Goal: Information Seeking & Learning: Learn about a topic

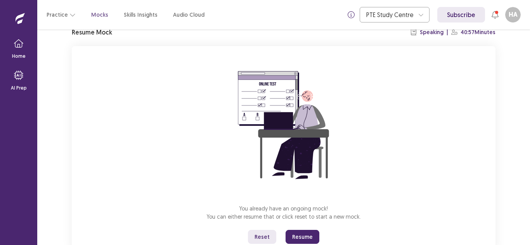
click at [266, 237] on button "Reset" at bounding box center [262, 237] width 28 height 14
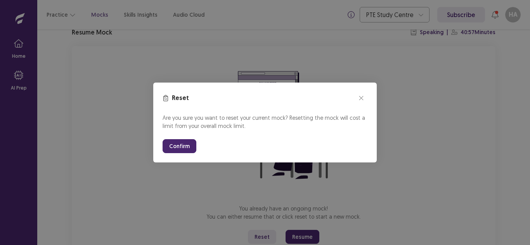
click at [190, 150] on button "Confirm" at bounding box center [179, 146] width 34 height 14
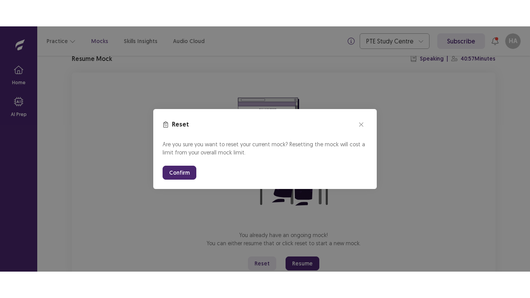
scroll to position [9, 0]
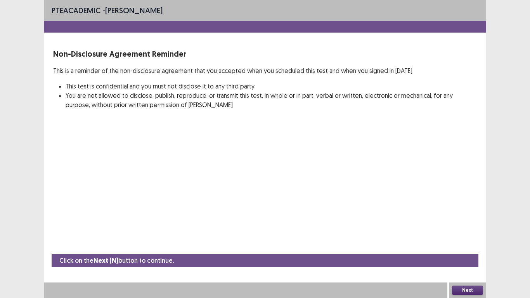
click at [475, 245] on button "Next" at bounding box center [467, 289] width 31 height 9
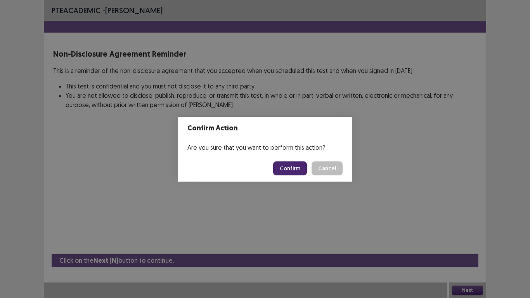
click at [300, 172] on button "Confirm" at bounding box center [290, 168] width 34 height 14
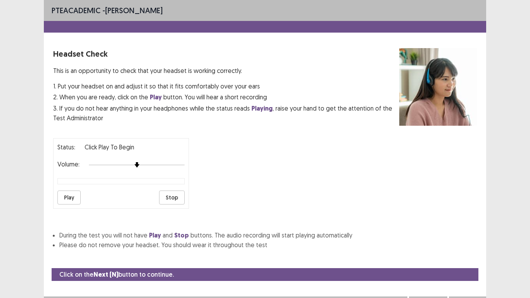
scroll to position [14, 0]
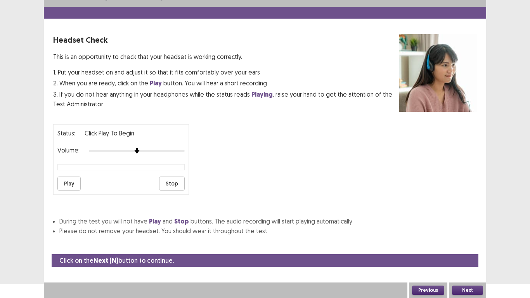
click at [71, 183] on button "Play" at bounding box center [68, 183] width 23 height 14
click at [142, 150] on div at bounding box center [137, 151] width 96 height 6
click at [461, 245] on button "Next" at bounding box center [467, 289] width 31 height 9
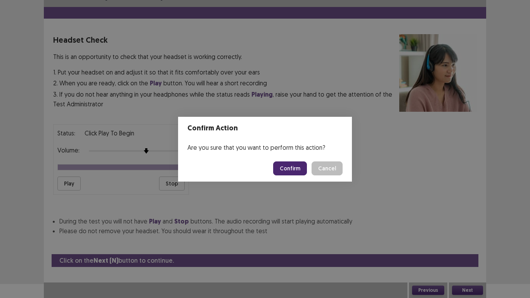
click at [283, 169] on button "Confirm" at bounding box center [290, 168] width 34 height 14
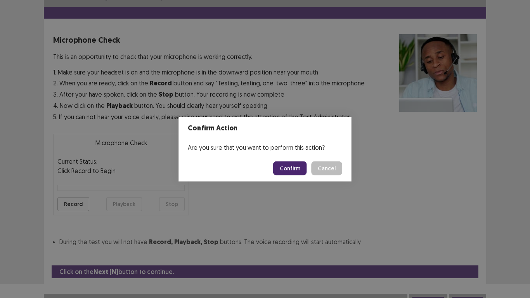
scroll to position [22, 0]
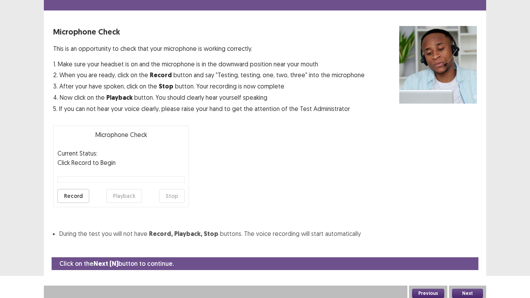
click at [73, 193] on button "Record" at bounding box center [73, 196] width 32 height 14
click at [171, 197] on button "Stop" at bounding box center [172, 196] width 26 height 14
click at [135, 197] on button "Playback" at bounding box center [124, 196] width 36 height 14
click at [462, 245] on button "Next" at bounding box center [467, 293] width 31 height 9
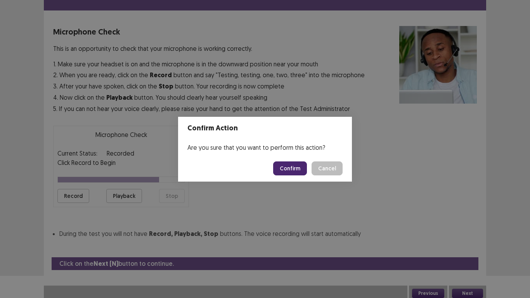
click at [285, 168] on button "Confirm" at bounding box center [290, 168] width 34 height 14
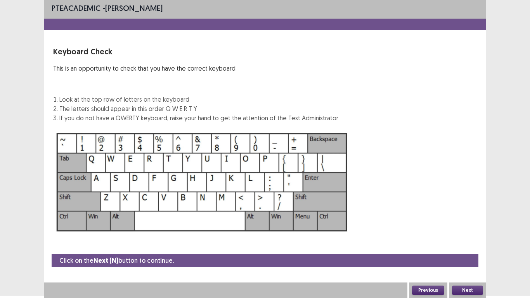
scroll to position [2, 0]
click at [463, 245] on button "Next" at bounding box center [467, 289] width 31 height 9
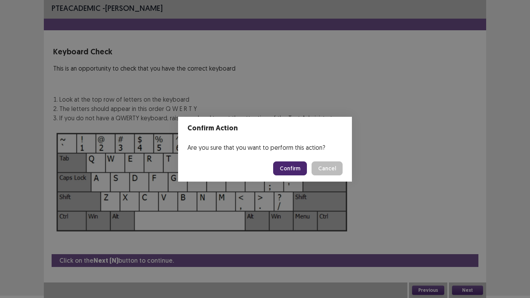
click at [292, 167] on button "Confirm" at bounding box center [290, 168] width 34 height 14
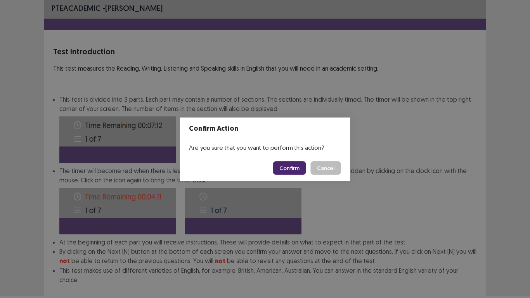
scroll to position [42, 0]
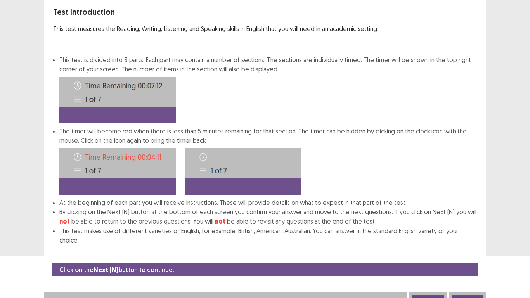
click at [458, 245] on button "Next" at bounding box center [467, 299] width 31 height 9
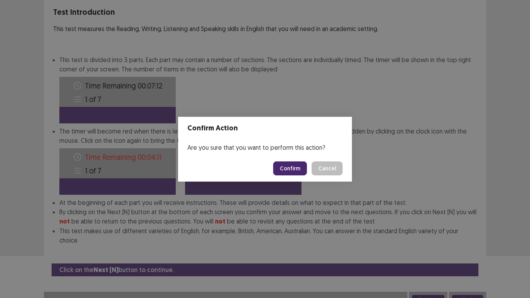
click at [295, 170] on button "Confirm" at bounding box center [290, 168] width 34 height 14
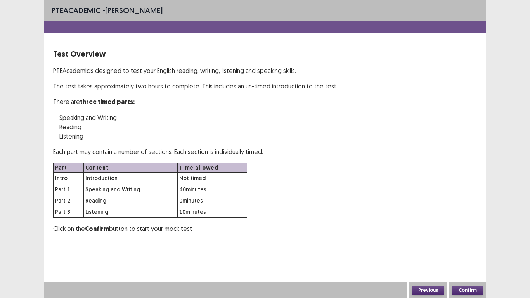
scroll to position [0, 0]
click at [461, 245] on button "Confirm" at bounding box center [467, 289] width 31 height 9
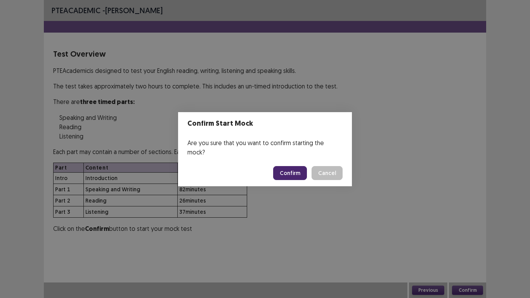
click at [285, 171] on button "Confirm" at bounding box center [290, 173] width 34 height 14
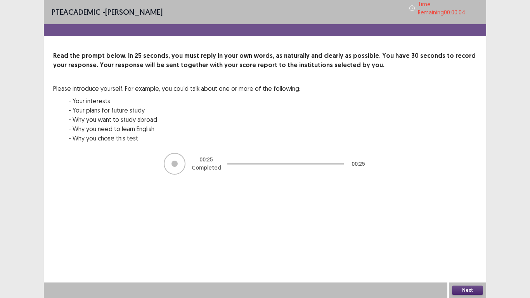
click at [177, 165] on div at bounding box center [175, 164] width 22 height 22
click at [481, 245] on button "Next" at bounding box center [467, 289] width 31 height 9
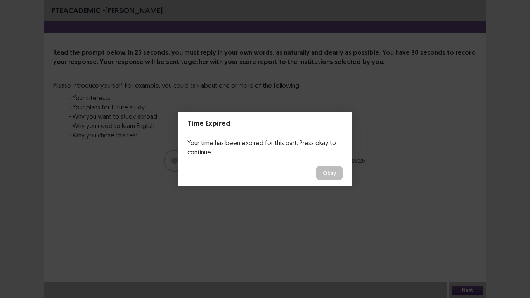
click at [294, 160] on footer "Okay" at bounding box center [265, 173] width 174 height 26
click at [336, 175] on button "Okay" at bounding box center [329, 173] width 26 height 14
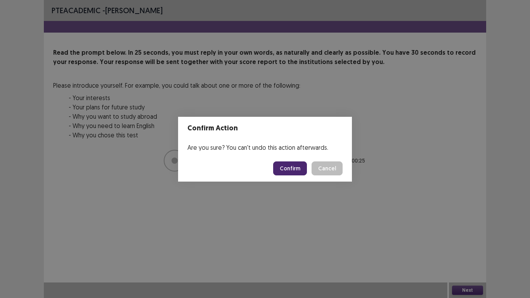
click at [295, 173] on button "Confirm" at bounding box center [290, 168] width 34 height 14
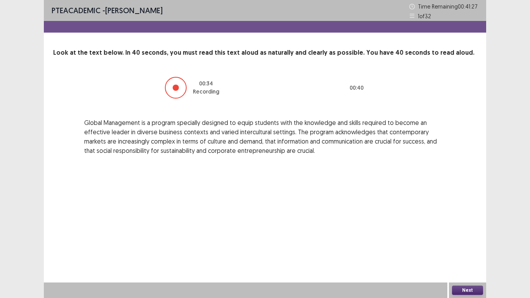
click at [471, 245] on button "Next" at bounding box center [467, 289] width 31 height 9
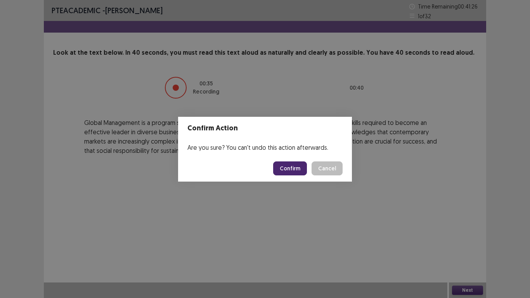
click at [287, 164] on button "Confirm" at bounding box center [290, 168] width 34 height 14
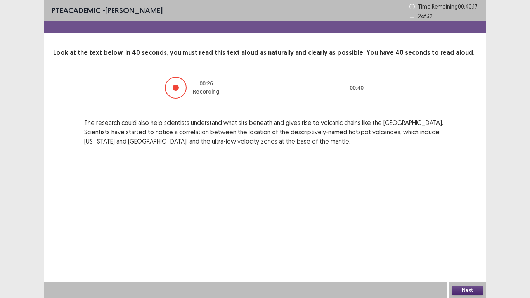
click at [470, 245] on button "Next" at bounding box center [467, 289] width 31 height 9
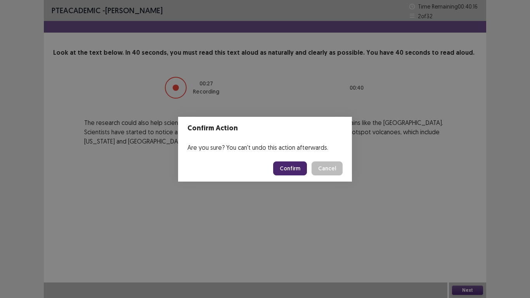
click at [299, 169] on button "Confirm" at bounding box center [290, 168] width 34 height 14
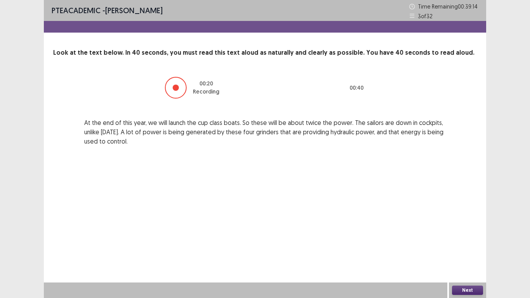
click at [465, 245] on button "Next" at bounding box center [467, 289] width 31 height 9
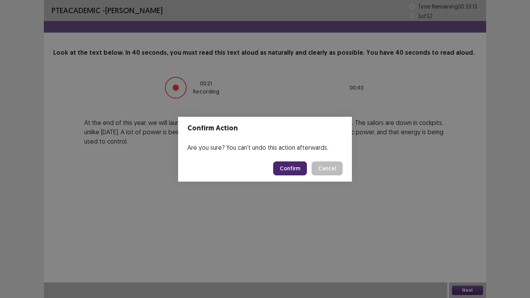
click at [294, 170] on button "Confirm" at bounding box center [290, 168] width 34 height 14
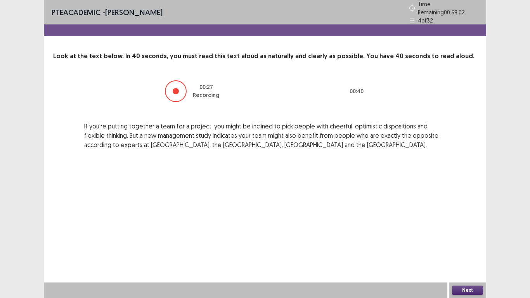
click at [457, 245] on button "Next" at bounding box center [467, 289] width 31 height 9
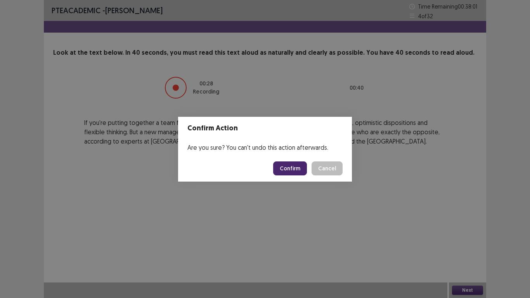
click at [307, 165] on button "Confirm" at bounding box center [290, 168] width 34 height 14
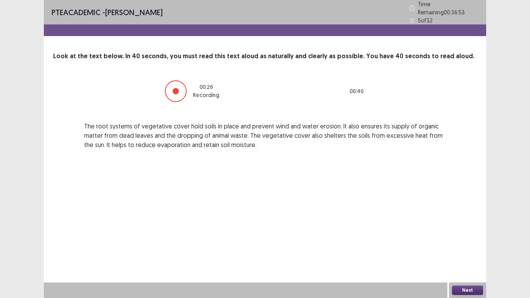
click at [476, 245] on button "Next" at bounding box center [467, 289] width 31 height 9
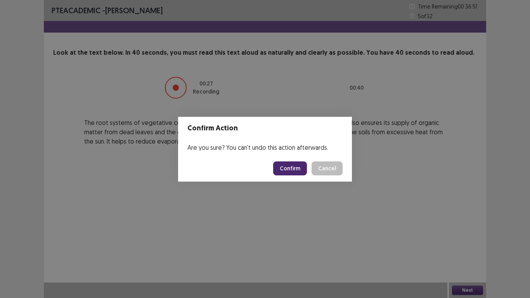
click at [303, 171] on button "Confirm" at bounding box center [290, 168] width 34 height 14
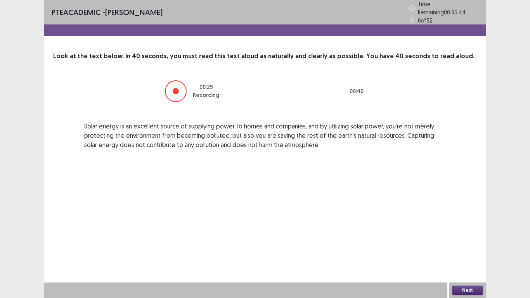
click at [463, 245] on button "Next" at bounding box center [467, 289] width 31 height 9
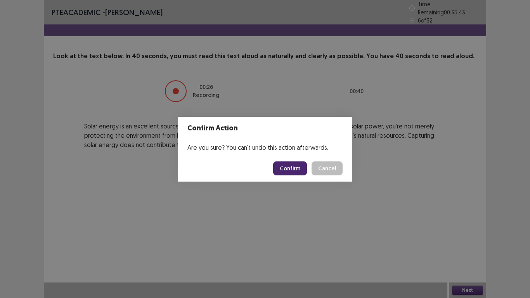
click at [285, 163] on button "Confirm" at bounding box center [290, 168] width 34 height 14
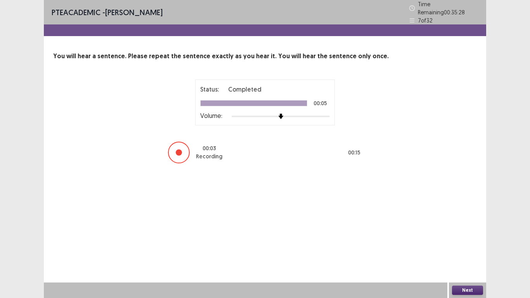
click at [177, 144] on div at bounding box center [179, 153] width 22 height 22
click at [480, 245] on button "Next" at bounding box center [467, 289] width 31 height 9
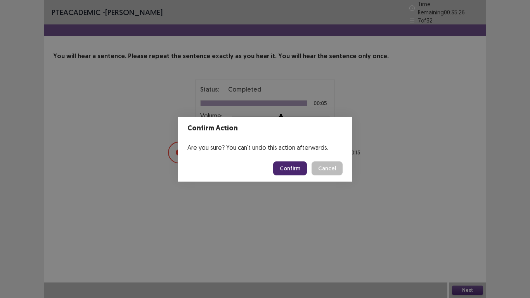
click at [294, 173] on button "Confirm" at bounding box center [290, 168] width 34 height 14
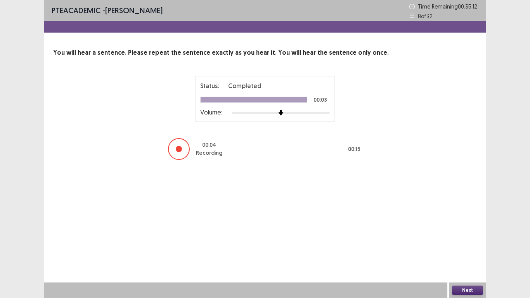
click at [474, 245] on button "Next" at bounding box center [467, 289] width 31 height 9
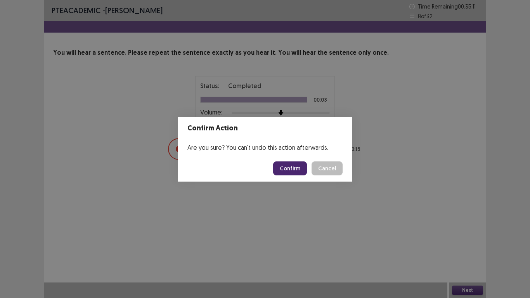
click at [311, 172] on div "Confirm Cancel" at bounding box center [307, 168] width 69 height 14
click at [303, 172] on button "Confirm" at bounding box center [290, 168] width 34 height 14
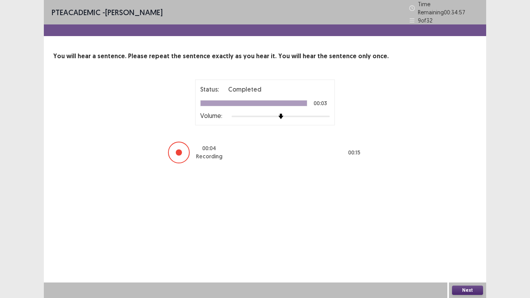
drag, startPoint x: 460, startPoint y: 297, endPoint x: 463, endPoint y: 292, distance: 5.2
click at [460, 245] on div "Next" at bounding box center [467, 290] width 37 height 16
click at [463, 245] on button "Next" at bounding box center [467, 289] width 31 height 9
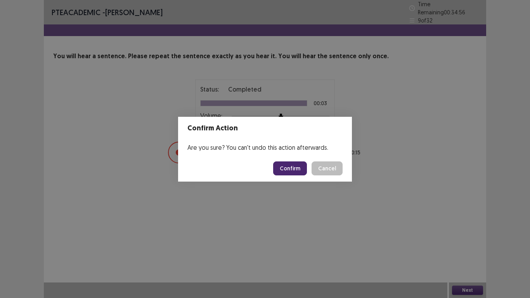
click at [300, 168] on button "Confirm" at bounding box center [290, 168] width 34 height 14
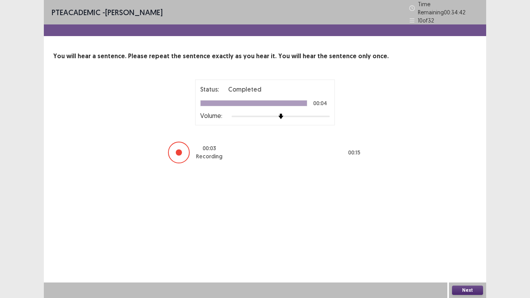
click at [468, 245] on button "Next" at bounding box center [467, 289] width 31 height 9
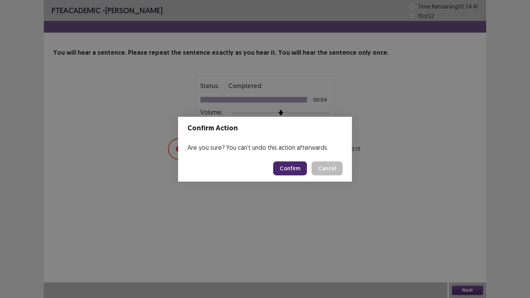
click at [300, 164] on button "Confirm" at bounding box center [290, 168] width 34 height 14
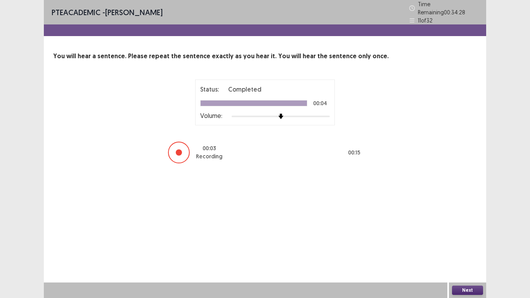
click at [459, 245] on button "Next" at bounding box center [467, 289] width 31 height 9
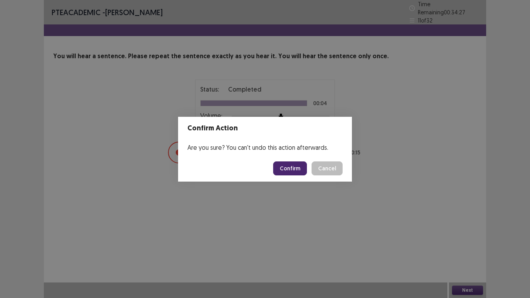
click at [301, 160] on footer "Confirm Cancel" at bounding box center [265, 168] width 174 height 26
click at [297, 167] on button "Confirm" at bounding box center [290, 168] width 34 height 14
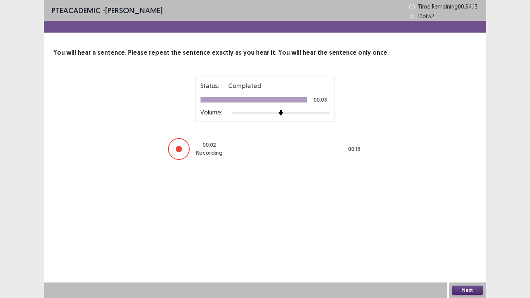
click at [453, 245] on button "Next" at bounding box center [467, 289] width 31 height 9
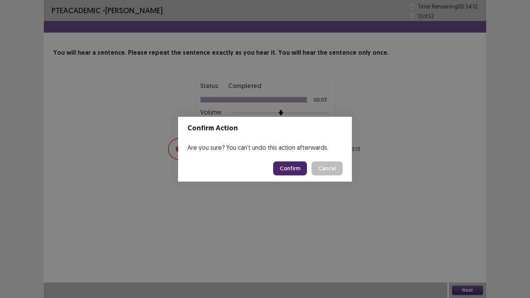
click at [304, 171] on button "Confirm" at bounding box center [290, 168] width 34 height 14
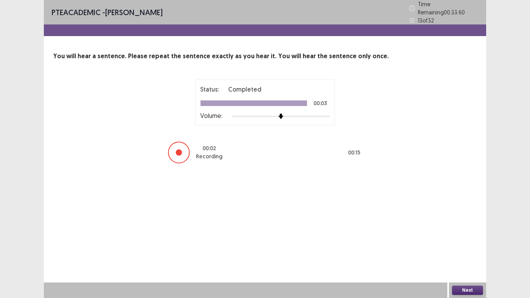
click at [469, 245] on button "Next" at bounding box center [467, 289] width 31 height 9
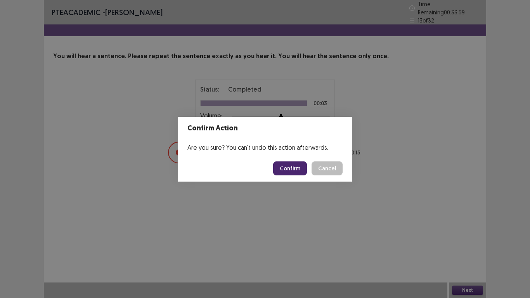
click at [301, 164] on button "Confirm" at bounding box center [290, 168] width 34 height 14
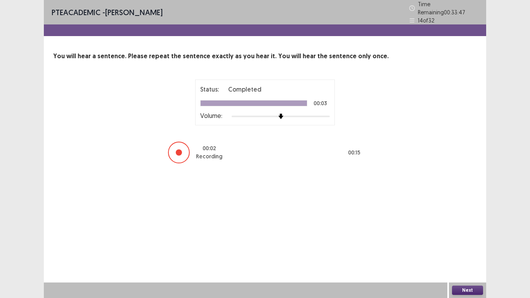
click at [457, 245] on button "Next" at bounding box center [467, 289] width 31 height 9
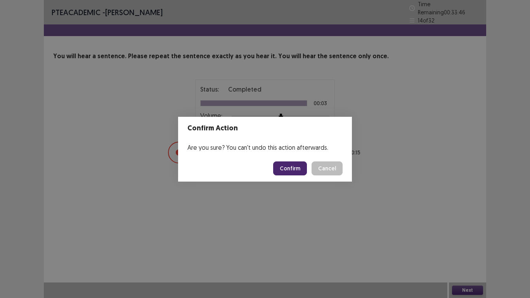
click at [304, 177] on footer "Confirm Cancel" at bounding box center [265, 168] width 174 height 26
click at [300, 173] on button "Confirm" at bounding box center [290, 168] width 34 height 14
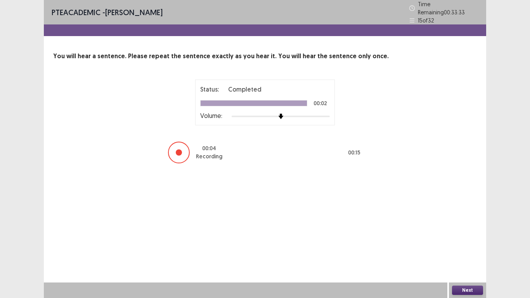
click at [463, 245] on button "Next" at bounding box center [467, 289] width 31 height 9
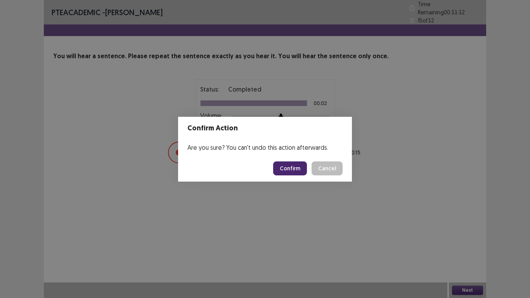
click at [295, 164] on button "Confirm" at bounding box center [290, 168] width 34 height 14
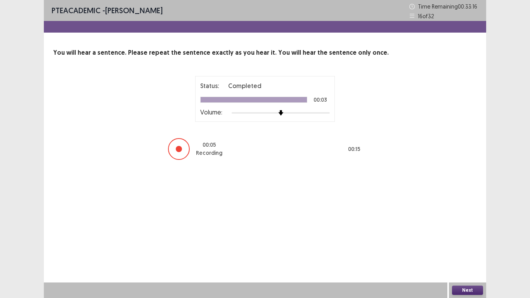
click at [455, 245] on button "Next" at bounding box center [467, 289] width 31 height 9
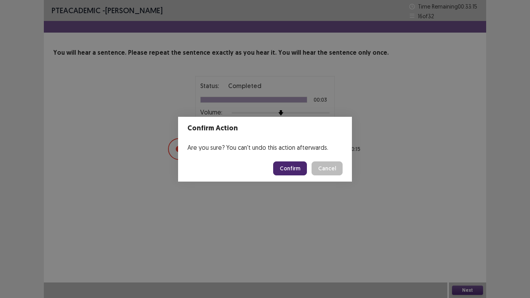
click at [288, 162] on button "Confirm" at bounding box center [290, 168] width 34 height 14
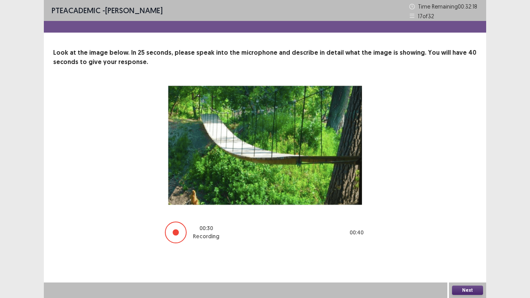
click at [463, 245] on button "Next" at bounding box center [467, 289] width 31 height 9
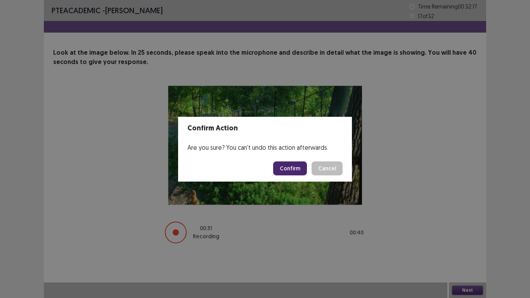
click at [294, 165] on button "Confirm" at bounding box center [290, 168] width 34 height 14
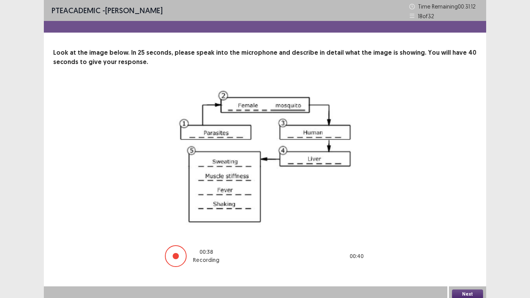
click at [463, 245] on button "Next" at bounding box center [467, 293] width 31 height 9
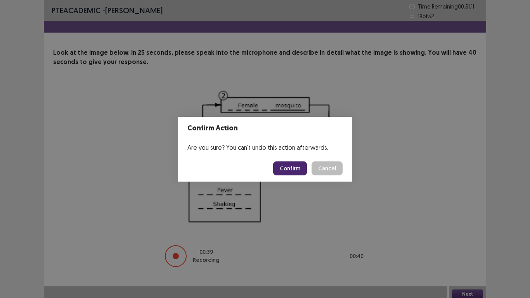
click at [297, 169] on button "Confirm" at bounding box center [290, 168] width 34 height 14
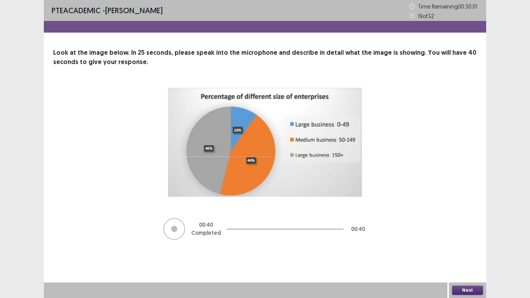
click at [479, 245] on button "Next" at bounding box center [467, 289] width 31 height 9
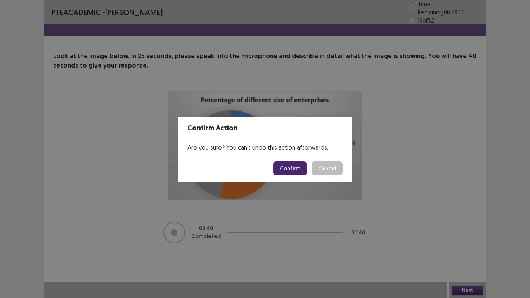
click at [290, 164] on button "Confirm" at bounding box center [290, 168] width 34 height 14
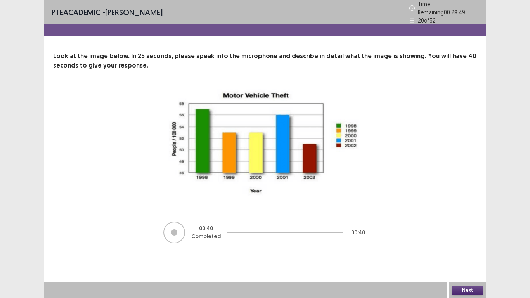
click at [457, 245] on button "Next" at bounding box center [467, 289] width 31 height 9
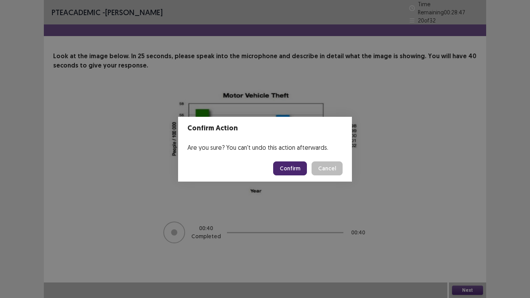
click at [295, 168] on button "Confirm" at bounding box center [290, 168] width 34 height 14
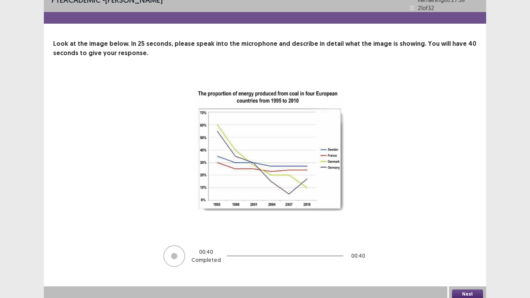
scroll to position [13, 0]
click at [470, 245] on button "Next" at bounding box center [467, 293] width 31 height 9
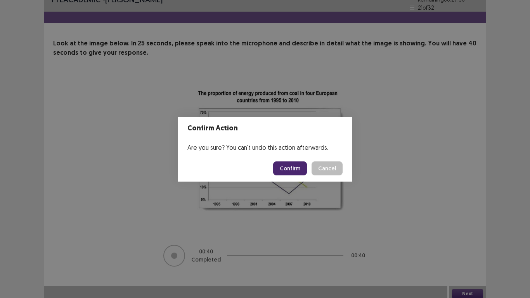
click at [294, 169] on button "Confirm" at bounding box center [290, 168] width 34 height 14
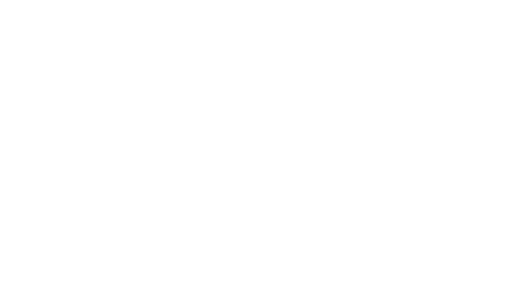
scroll to position [0, 0]
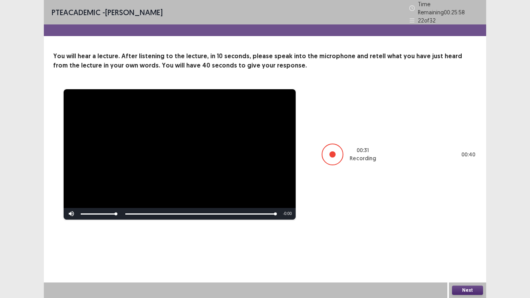
click at [473, 245] on button "Next" at bounding box center [467, 289] width 31 height 9
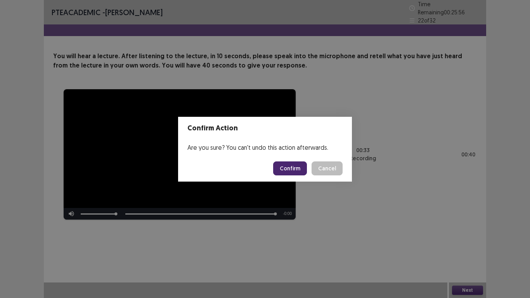
click at [298, 169] on button "Confirm" at bounding box center [290, 168] width 34 height 14
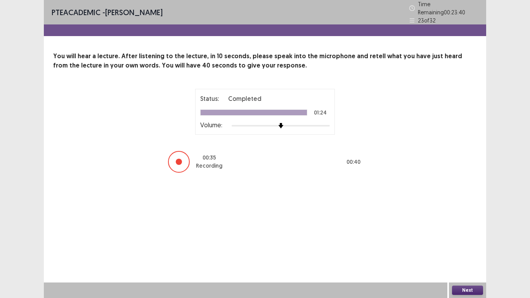
click at [467, 245] on div "Next" at bounding box center [467, 290] width 37 height 16
click at [470, 245] on button "Next" at bounding box center [467, 289] width 31 height 9
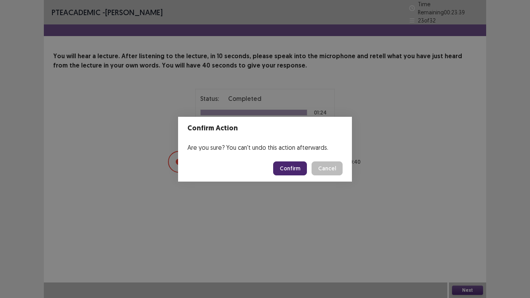
click at [298, 167] on button "Confirm" at bounding box center [290, 168] width 34 height 14
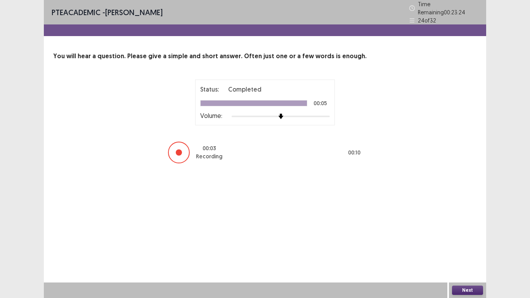
click at [458, 245] on button "Next" at bounding box center [467, 289] width 31 height 9
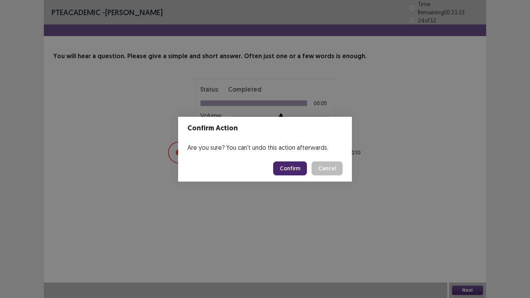
click at [290, 168] on button "Confirm" at bounding box center [290, 168] width 34 height 14
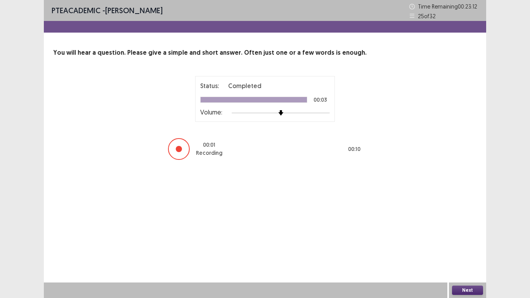
click at [455, 245] on button "Next" at bounding box center [467, 289] width 31 height 9
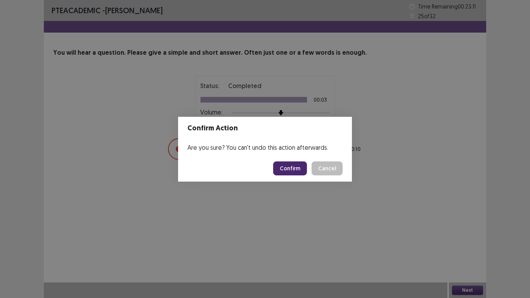
click at [290, 165] on button "Confirm" at bounding box center [290, 168] width 34 height 14
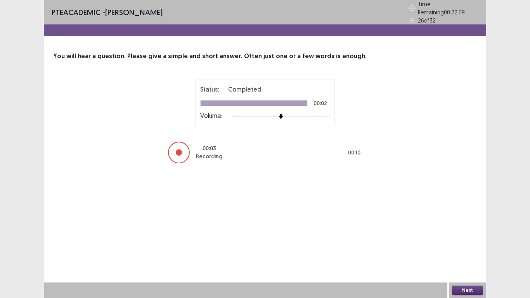
click at [454, 245] on button "Next" at bounding box center [467, 289] width 31 height 9
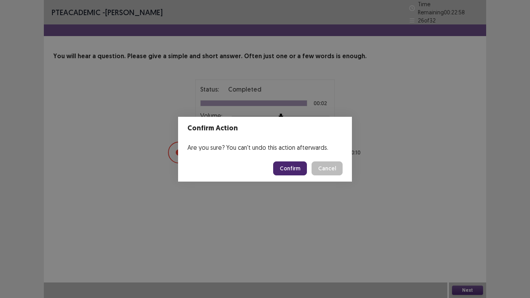
click at [282, 167] on button "Confirm" at bounding box center [290, 168] width 34 height 14
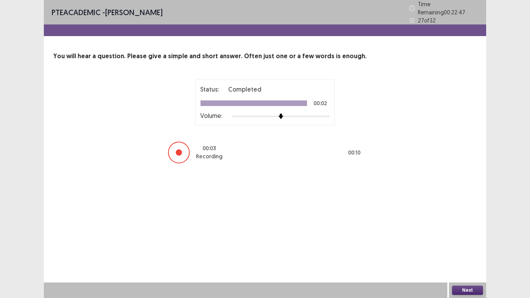
click at [479, 245] on button "Next" at bounding box center [467, 289] width 31 height 9
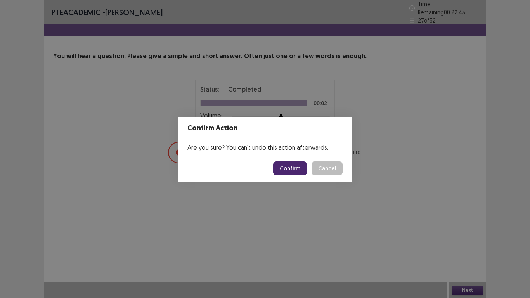
click at [295, 173] on button "Confirm" at bounding box center [290, 168] width 34 height 14
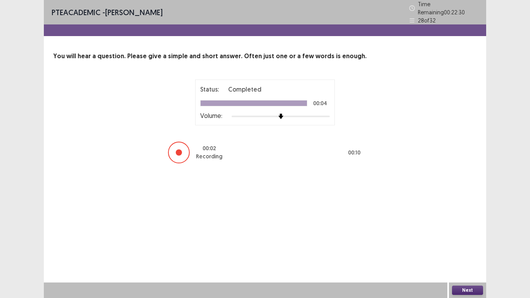
click at [466, 245] on button "Next" at bounding box center [467, 289] width 31 height 9
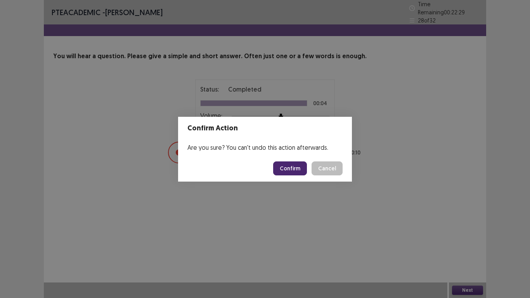
click at [299, 173] on button "Confirm" at bounding box center [290, 168] width 34 height 14
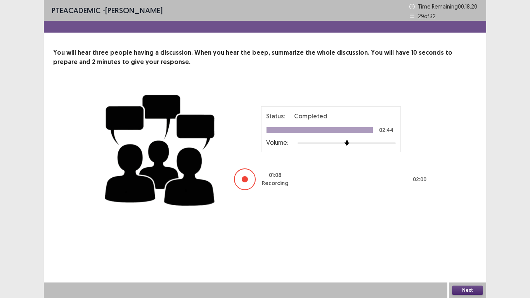
click at [474, 245] on button "Next" at bounding box center [467, 289] width 31 height 9
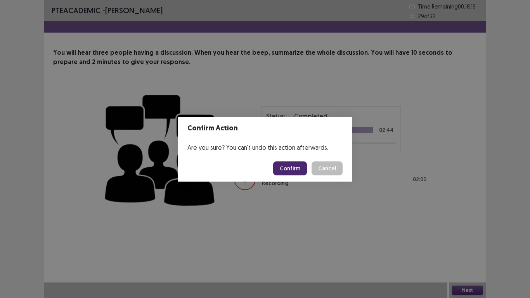
click at [284, 166] on button "Confirm" at bounding box center [290, 168] width 34 height 14
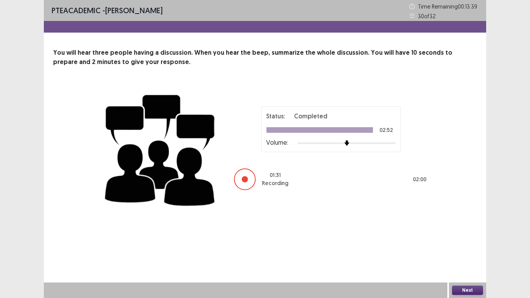
click at [464, 245] on button "Next" at bounding box center [467, 289] width 31 height 9
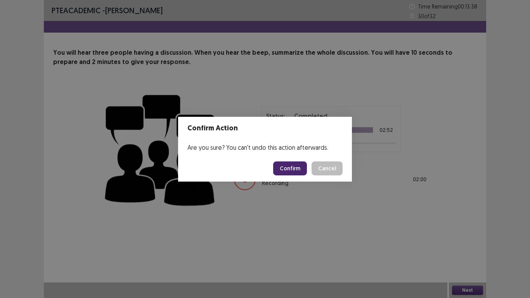
click at [302, 168] on button "Confirm" at bounding box center [290, 168] width 34 height 14
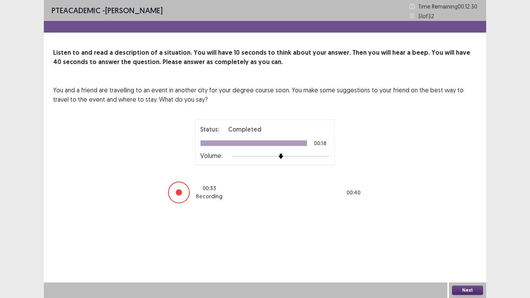
click at [454, 245] on button "Next" at bounding box center [467, 289] width 31 height 9
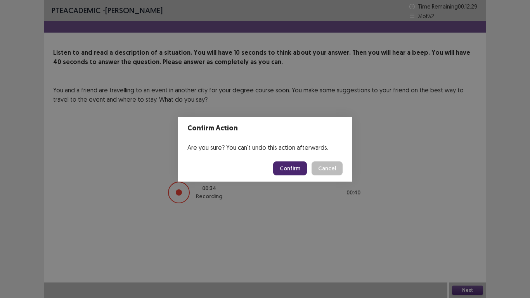
click at [281, 156] on footer "Confirm Cancel" at bounding box center [265, 168] width 174 height 26
click at [284, 168] on button "Confirm" at bounding box center [290, 168] width 34 height 14
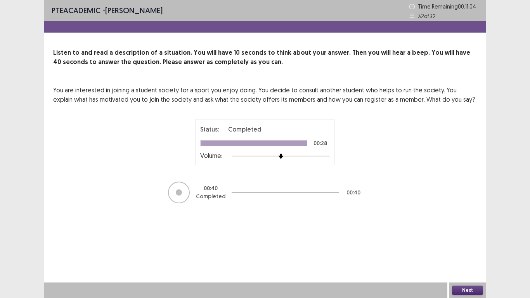
click at [468, 245] on button "Next" at bounding box center [467, 289] width 31 height 9
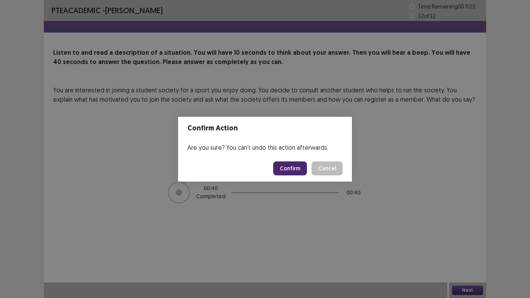
click at [284, 161] on button "Confirm" at bounding box center [290, 168] width 34 height 14
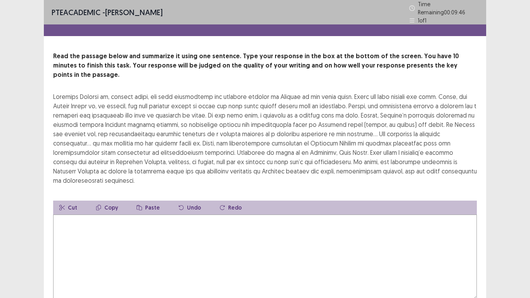
click at [67, 214] on textarea at bounding box center [264, 256] width 423 height 85
drag, startPoint x: 68, startPoint y: 207, endPoint x: 72, endPoint y: 201, distance: 7.5
click at [69, 214] on textarea at bounding box center [264, 256] width 423 height 85
click at [77, 214] on textarea at bounding box center [264, 256] width 423 height 85
drag, startPoint x: 78, startPoint y: 204, endPoint x: 83, endPoint y: 198, distance: 6.9
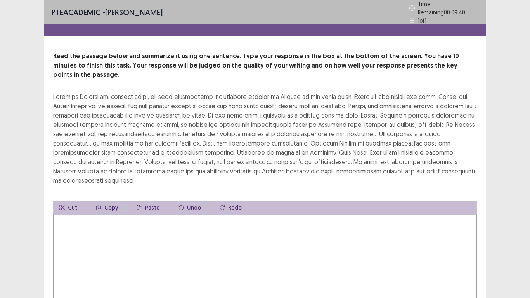
click at [79, 214] on textarea at bounding box center [264, 256] width 423 height 85
type textarea "*"
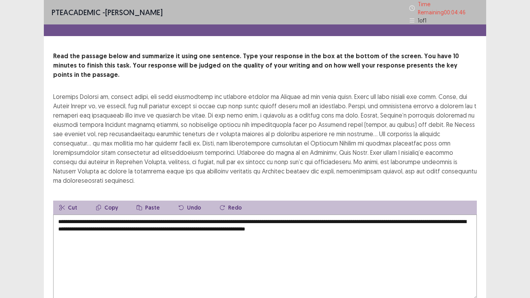
click at [273, 214] on textarea "**********" at bounding box center [264, 256] width 423 height 85
click at [347, 214] on textarea "**********" at bounding box center [264, 256] width 423 height 85
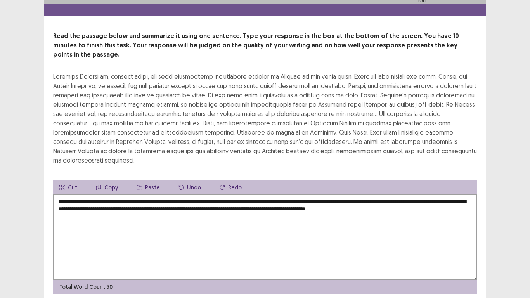
scroll to position [25, 0]
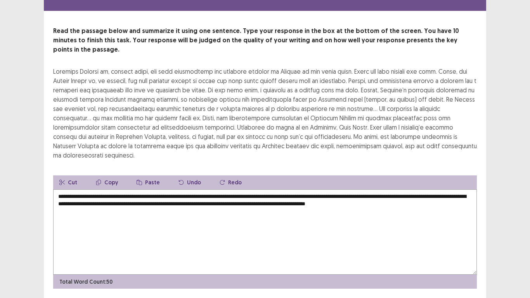
click at [298, 189] on textarea "**********" at bounding box center [264, 231] width 423 height 85
click at [334, 189] on textarea "**********" at bounding box center [264, 231] width 423 height 85
click at [368, 189] on textarea "**********" at bounding box center [264, 231] width 423 height 85
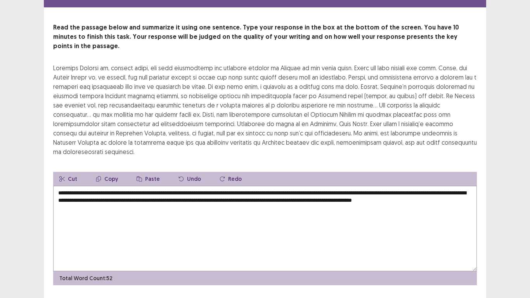
type textarea "**********"
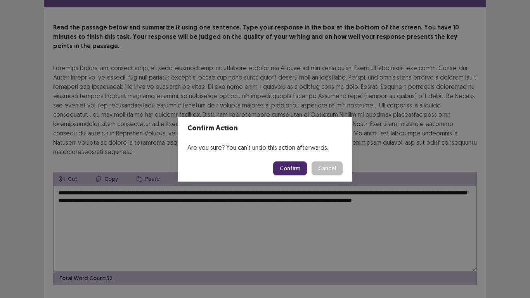
click at [285, 167] on button "Confirm" at bounding box center [290, 168] width 34 height 14
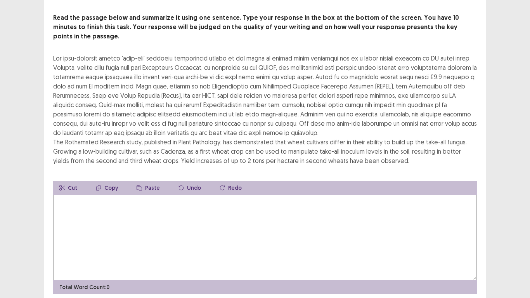
scroll to position [47, 0]
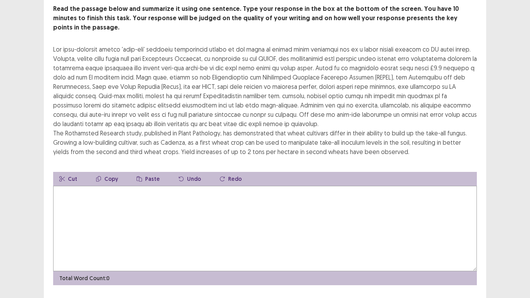
click at [77, 191] on textarea at bounding box center [264, 228] width 423 height 85
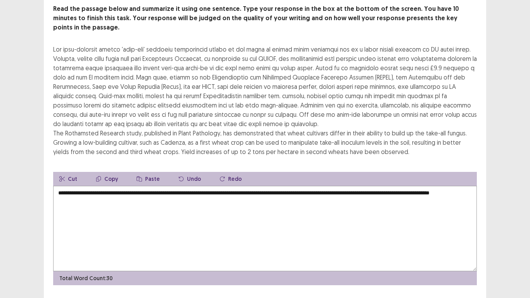
click at [233, 186] on textarea "**********" at bounding box center [264, 228] width 423 height 85
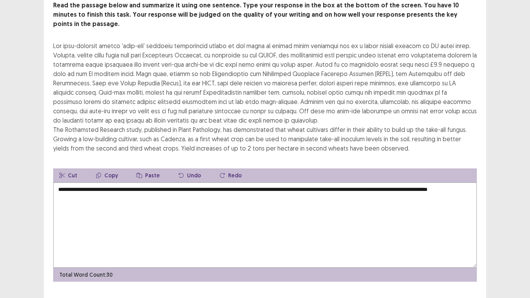
scroll to position [47, 0]
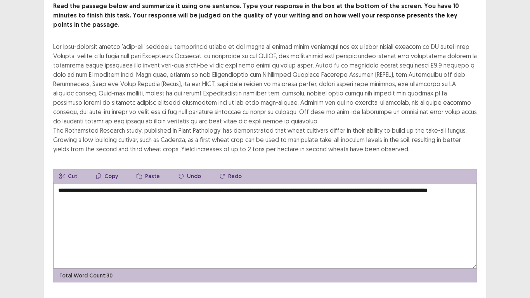
click at [136, 192] on textarea "**********" at bounding box center [264, 225] width 423 height 85
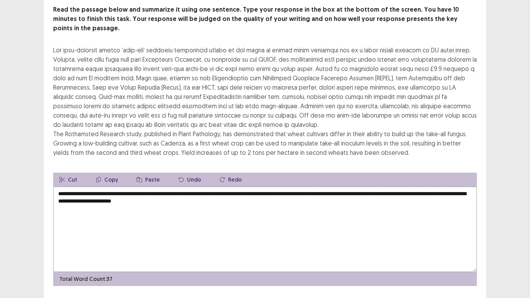
click at [137, 187] on textarea "**********" at bounding box center [264, 229] width 423 height 85
click at [243, 199] on textarea "**********" at bounding box center [264, 229] width 423 height 85
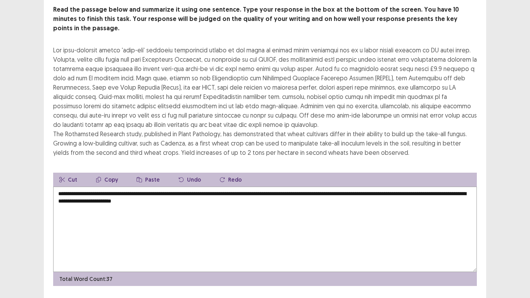
drag, startPoint x: 103, startPoint y: 189, endPoint x: 229, endPoint y: 187, distance: 126.4
click at [229, 187] on textarea "**********" at bounding box center [264, 229] width 423 height 85
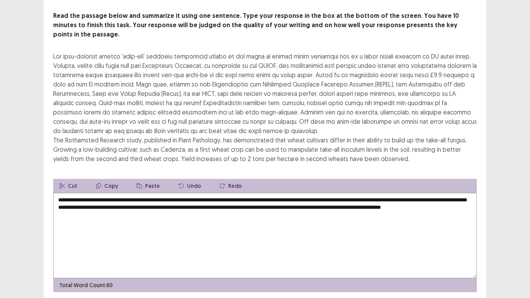
scroll to position [56, 0]
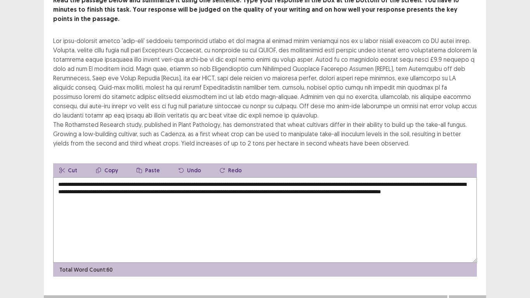
type textarea "**********"
click at [472, 245] on button "Next" at bounding box center [467, 302] width 31 height 9
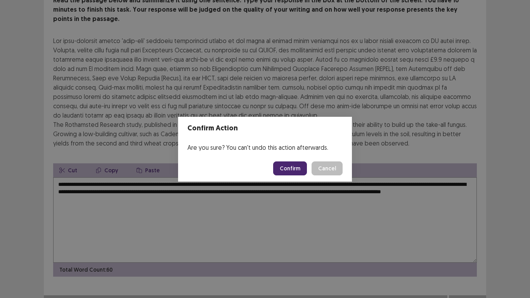
click at [289, 164] on button "Confirm" at bounding box center [290, 168] width 34 height 14
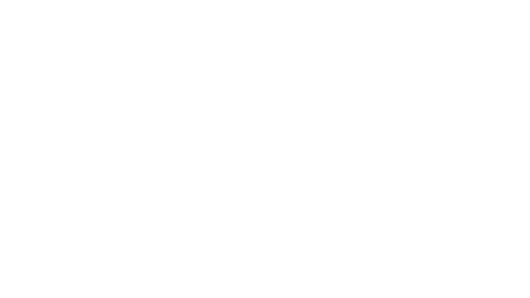
scroll to position [0, 0]
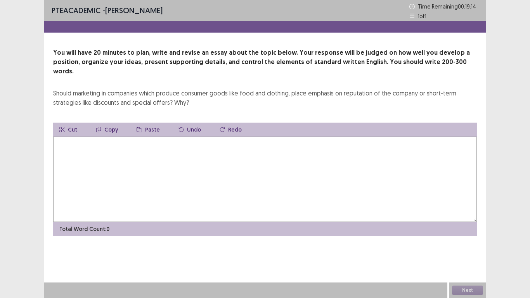
click at [126, 151] on textarea at bounding box center [264, 178] width 423 height 85
click at [126, 150] on textarea at bounding box center [264, 178] width 423 height 85
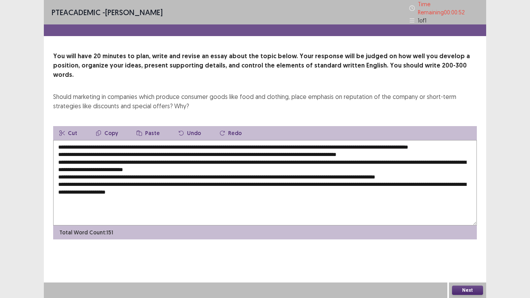
type textarea "**********"
click at [479, 245] on button "Next" at bounding box center [467, 289] width 31 height 9
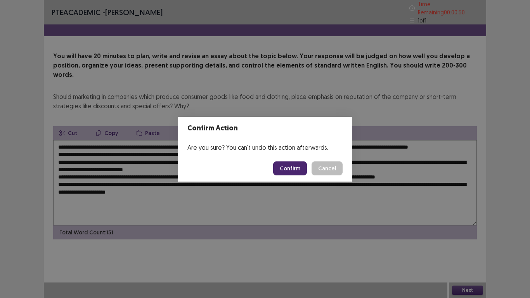
click at [285, 166] on button "Confirm" at bounding box center [290, 168] width 34 height 14
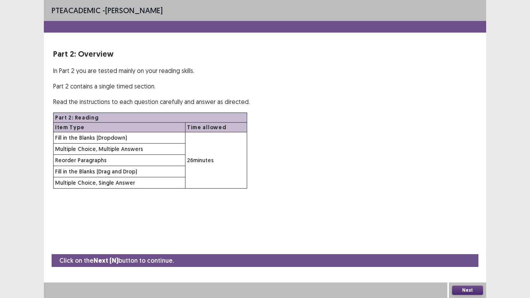
click at [472, 245] on button "Next" at bounding box center [467, 289] width 31 height 9
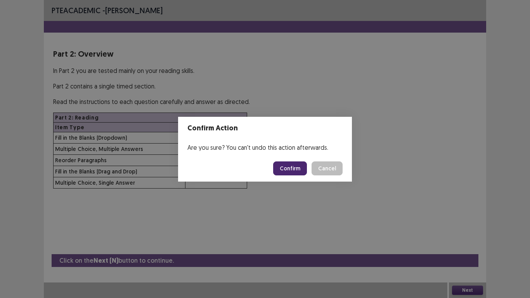
click at [294, 170] on button "Confirm" at bounding box center [290, 168] width 34 height 14
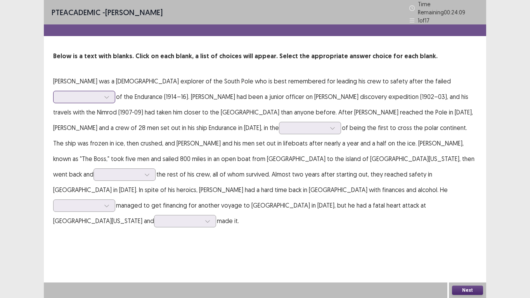
click at [100, 93] on div at bounding box center [80, 96] width 40 height 7
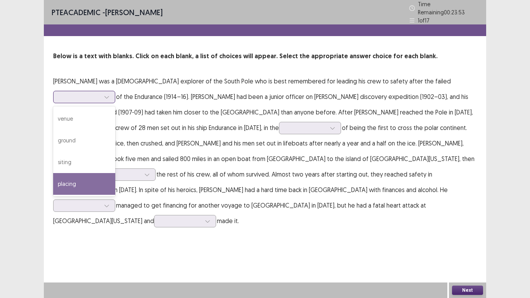
click at [115, 173] on div "placing" at bounding box center [84, 184] width 62 height 22
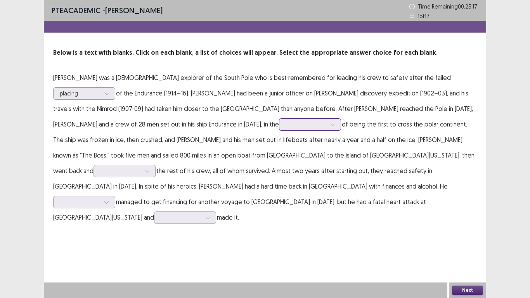
click at [279, 123] on div at bounding box center [310, 124] width 62 height 12
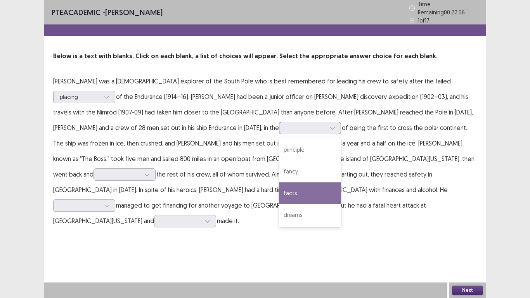
click at [279, 184] on div "facts" at bounding box center [310, 193] width 62 height 22
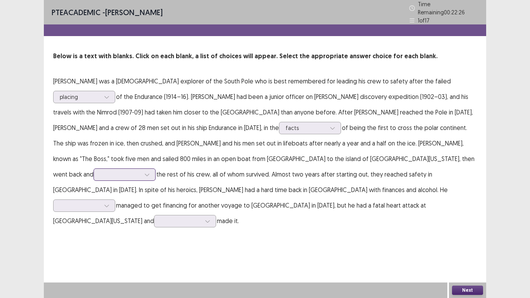
click at [140, 171] on div at bounding box center [120, 174] width 40 height 7
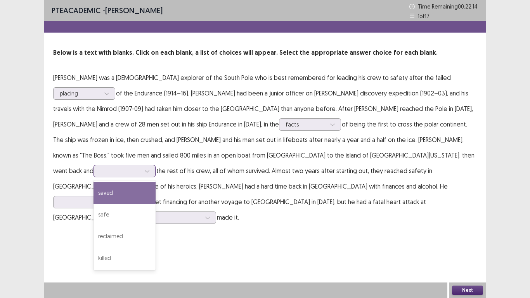
click at [155, 182] on div "saved" at bounding box center [124, 193] width 62 height 22
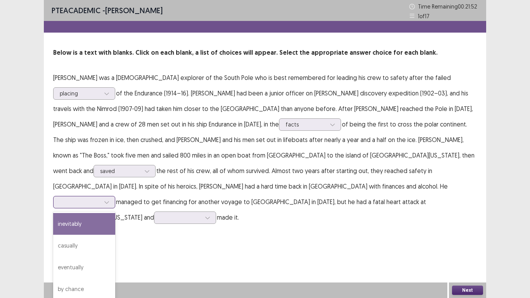
click at [112, 196] on div at bounding box center [107, 202] width 12 height 12
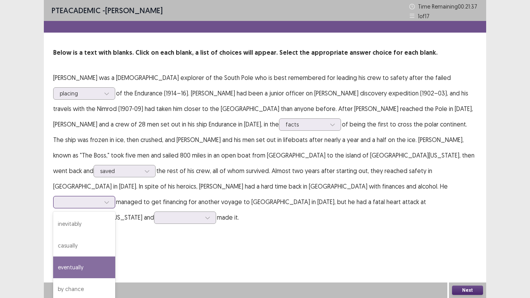
click at [115, 245] on div "eventually" at bounding box center [84, 267] width 62 height 22
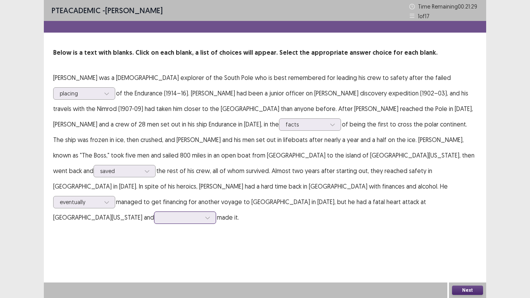
click at [165, 214] on div at bounding box center [181, 217] width 40 height 7
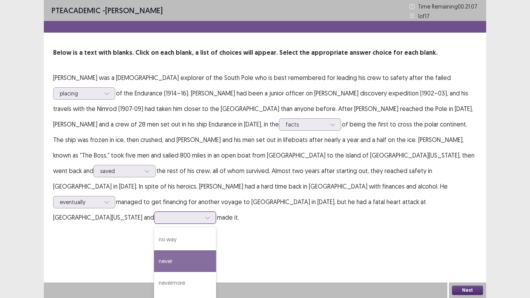
click at [174, 245] on div "never" at bounding box center [185, 261] width 62 height 22
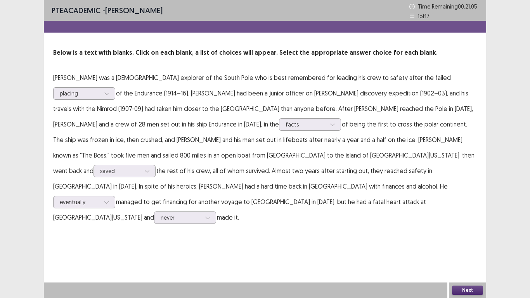
click at [470, 245] on button "Next" at bounding box center [467, 289] width 31 height 9
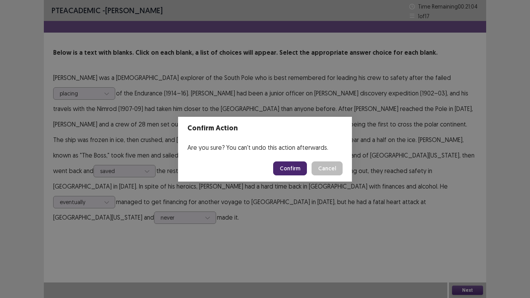
click at [307, 171] on button "Confirm" at bounding box center [290, 168] width 34 height 14
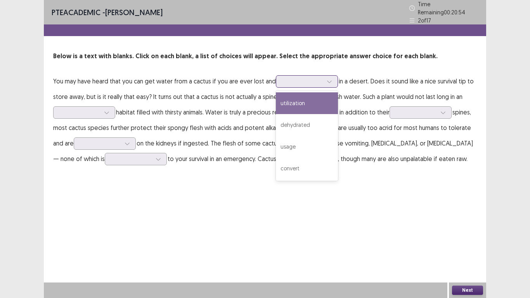
click at [290, 78] on div at bounding box center [302, 81] width 40 height 7
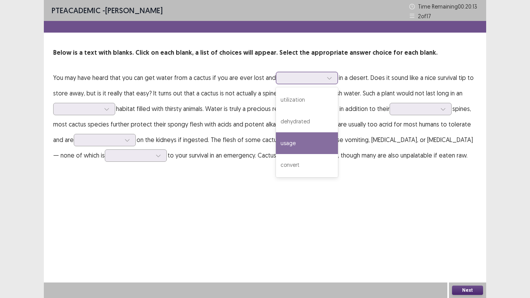
click at [311, 148] on div "usage" at bounding box center [307, 143] width 62 height 22
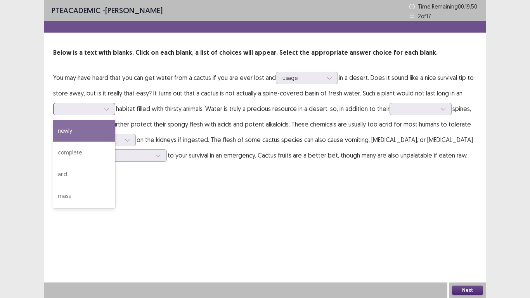
click at [100, 110] on div at bounding box center [80, 108] width 42 height 9
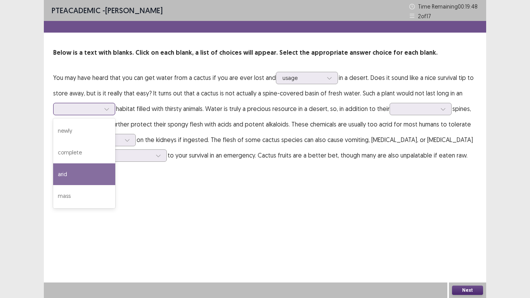
click at [84, 171] on div "arid" at bounding box center [84, 174] width 62 height 22
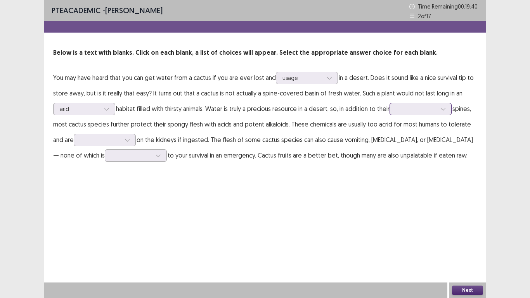
click at [401, 106] on div at bounding box center [416, 108] width 40 height 7
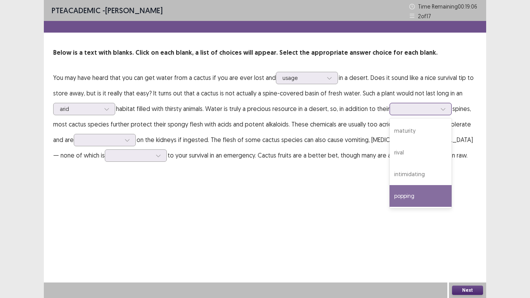
click at [401, 195] on div "popping" at bounding box center [420, 196] width 62 height 22
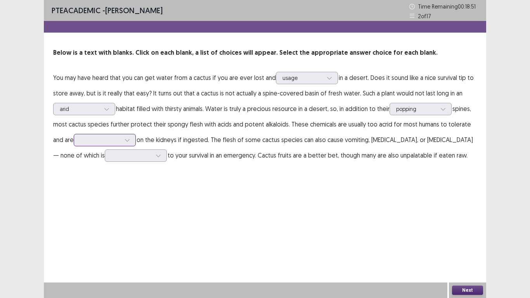
click at [121, 140] on div at bounding box center [127, 140] width 12 height 12
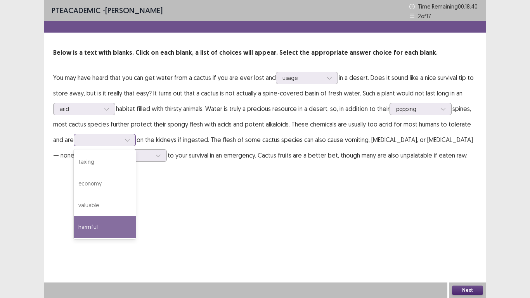
click at [92, 221] on div "harmful" at bounding box center [105, 227] width 62 height 22
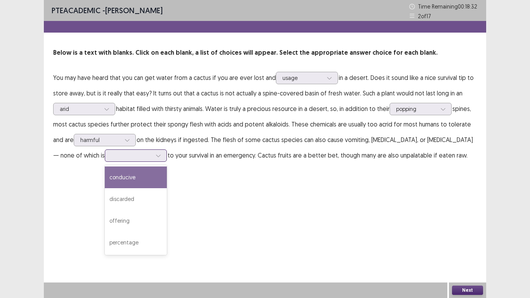
click at [111, 157] on div at bounding box center [131, 155] width 40 height 7
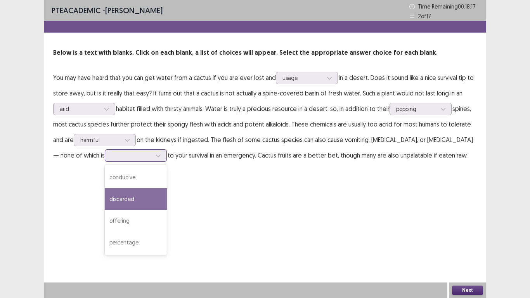
click at [109, 200] on div "discarded" at bounding box center [136, 199] width 62 height 22
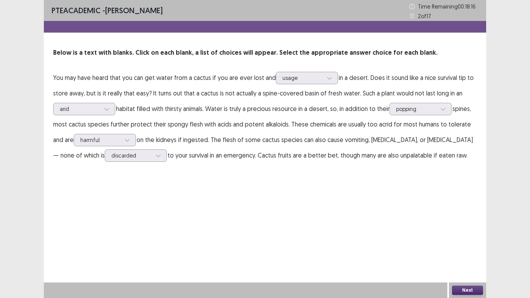
click at [466, 245] on button "Next" at bounding box center [467, 289] width 31 height 9
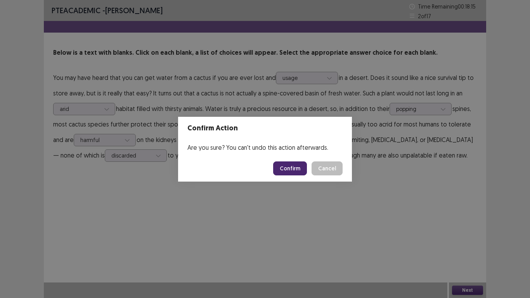
click at [292, 173] on button "Confirm" at bounding box center [290, 168] width 34 height 14
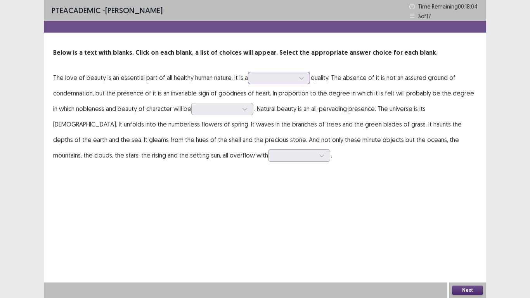
click at [278, 77] on div at bounding box center [274, 77] width 40 height 7
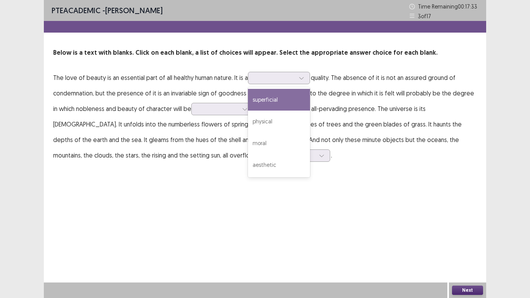
click at [237, 87] on p "The love of beauty is an essential part of all healthy human nature. It is a 4 …" at bounding box center [264, 116] width 423 height 93
click at [275, 82] on div at bounding box center [275, 77] width 42 height 9
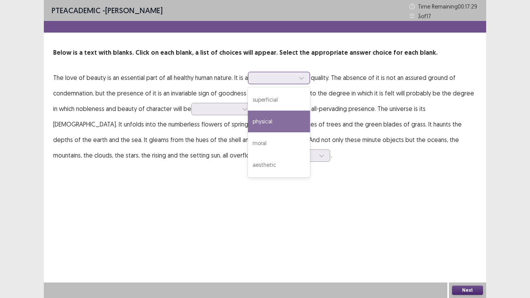
click at [273, 121] on div "physical" at bounding box center [279, 122] width 62 height 22
click at [271, 76] on div at bounding box center [274, 77] width 40 height 7
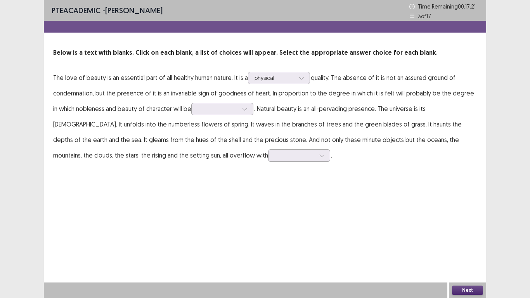
click at [321, 117] on p "The love of beauty is an essential part of all healthy human nature. It is a ph…" at bounding box center [264, 116] width 423 height 93
click at [239, 112] on div at bounding box center [245, 109] width 12 height 12
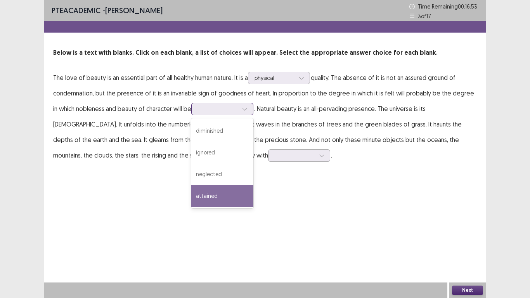
click at [230, 190] on div "attained" at bounding box center [222, 196] width 62 height 22
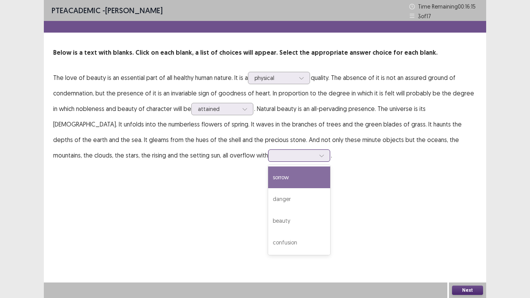
click at [275, 154] on div at bounding box center [295, 155] width 40 height 7
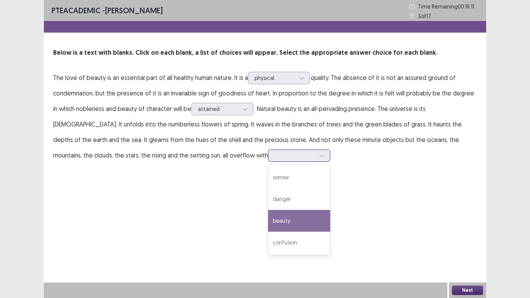
click at [268, 225] on div "beauty" at bounding box center [299, 221] width 62 height 22
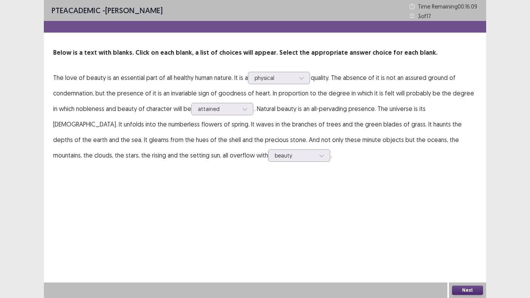
click at [461, 245] on button "Next" at bounding box center [467, 289] width 31 height 9
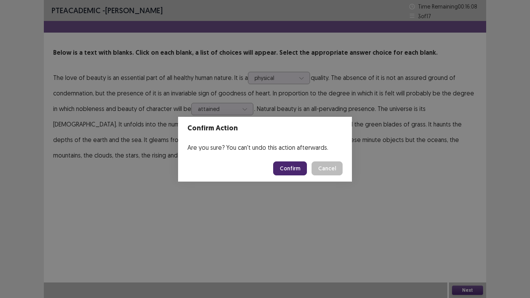
click at [283, 169] on button "Confirm" at bounding box center [290, 168] width 34 height 14
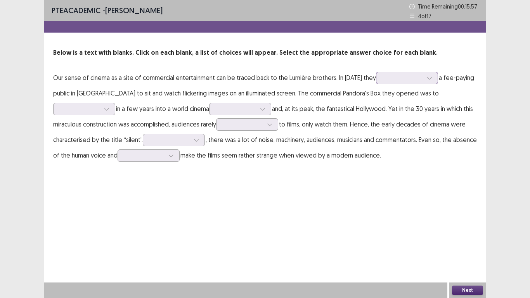
click at [423, 79] on div at bounding box center [402, 77] width 40 height 7
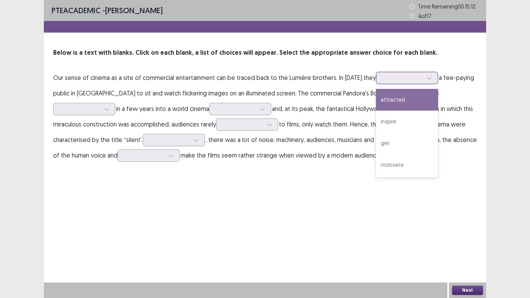
click at [438, 95] on div "attracted" at bounding box center [407, 100] width 62 height 22
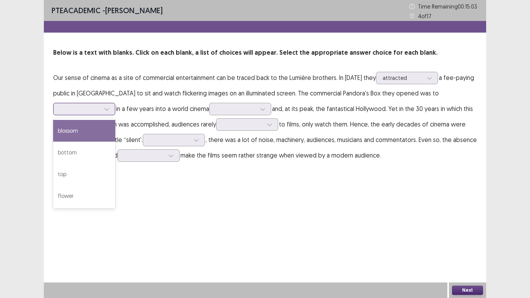
click at [102, 111] on div at bounding box center [107, 109] width 12 height 12
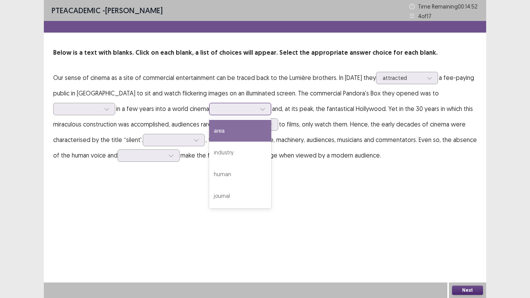
click at [255, 110] on div at bounding box center [236, 108] width 40 height 7
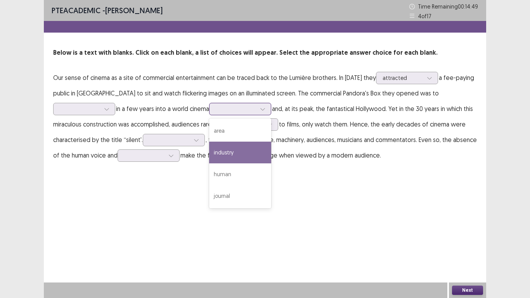
click at [244, 149] on div "industry" at bounding box center [240, 153] width 62 height 22
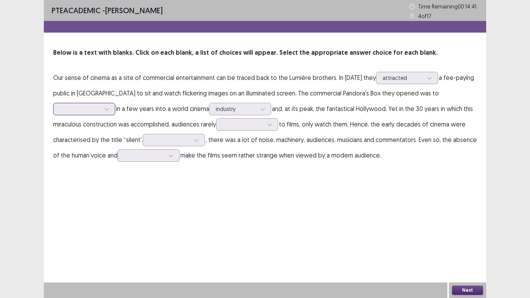
click at [99, 108] on div at bounding box center [80, 108] width 40 height 7
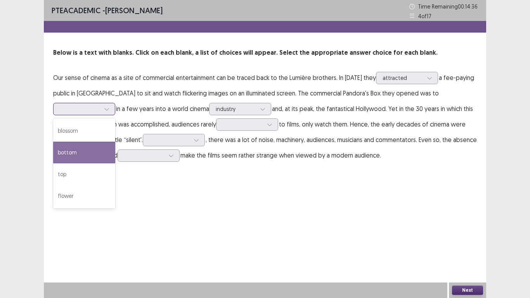
click at [89, 151] on div "bottom" at bounding box center [84, 153] width 62 height 22
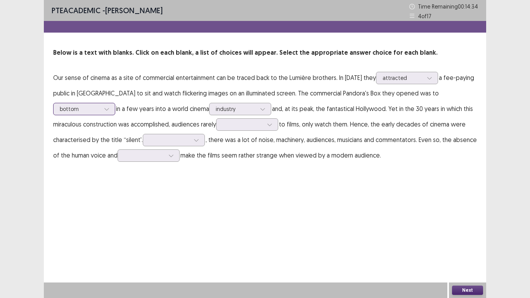
click at [71, 110] on div at bounding box center [80, 108] width 40 height 7
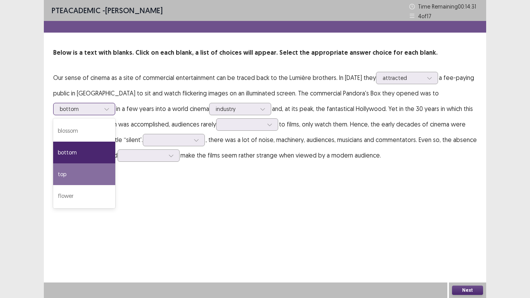
click at [76, 168] on div "top" at bounding box center [84, 174] width 62 height 22
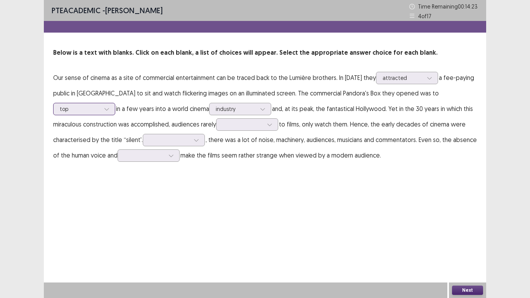
click at [113, 112] on div "top" at bounding box center [84, 109] width 62 height 12
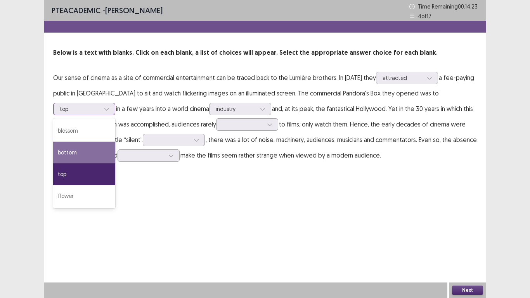
click at [107, 155] on div "bottom" at bounding box center [84, 153] width 62 height 22
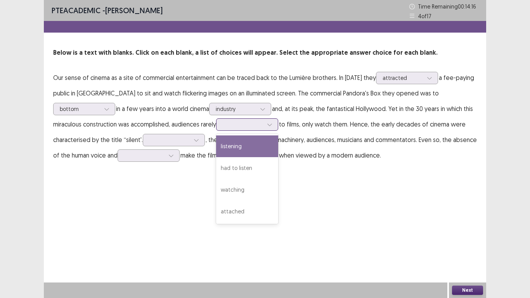
click at [231, 123] on div at bounding box center [243, 124] width 40 height 7
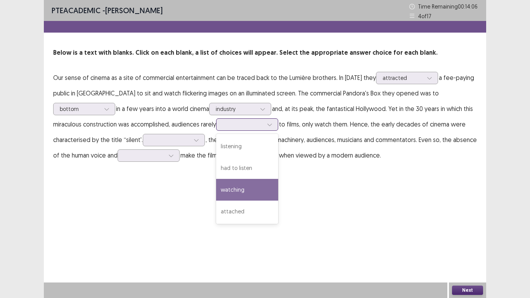
click at [244, 197] on div "watching" at bounding box center [247, 190] width 62 height 22
click at [263, 121] on div at bounding box center [243, 124] width 40 height 7
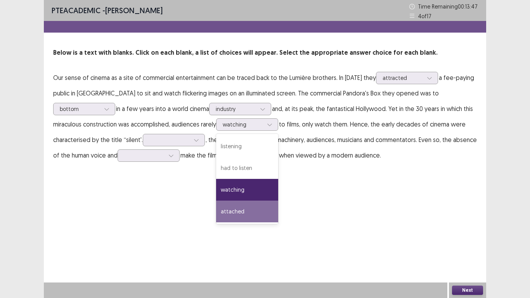
click at [297, 204] on div "PTE academic - [PERSON_NAME] Time Remaining 00 : 13 : 47 4 of 17 Below is a tex…" at bounding box center [265, 149] width 442 height 298
click at [263, 122] on div at bounding box center [243, 124] width 40 height 7
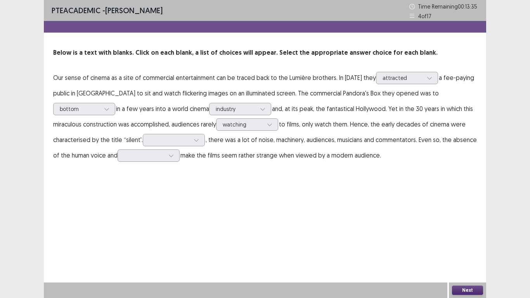
click at [299, 169] on div "PTE academic - [PERSON_NAME] Time Remaining 00 : 13 : 35 4 of 17 Below is a tex…" at bounding box center [265, 89] width 442 height 178
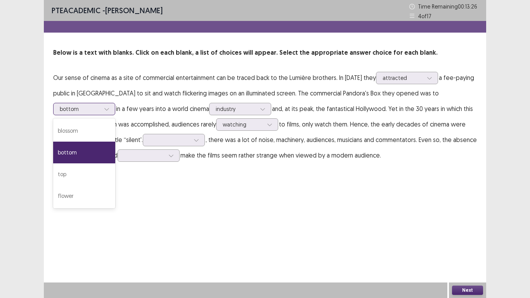
click at [76, 109] on div at bounding box center [80, 108] width 40 height 7
click at [89, 166] on div "top" at bounding box center [84, 174] width 62 height 22
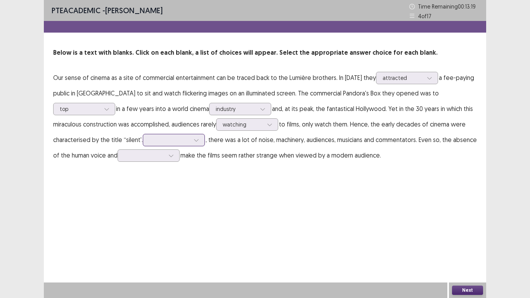
click at [166, 137] on div at bounding box center [169, 139] width 40 height 7
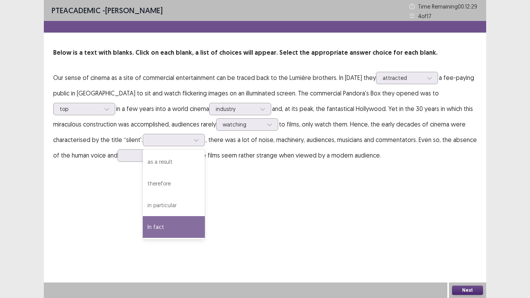
drag, startPoint x: 93, startPoint y: 228, endPoint x: 108, endPoint y: 206, distance: 27.3
click at [95, 226] on div "PTE academic - [PERSON_NAME] Time Remaining 00 : 12 : 29 4 of 17 Below is a tex…" at bounding box center [265, 149] width 442 height 298
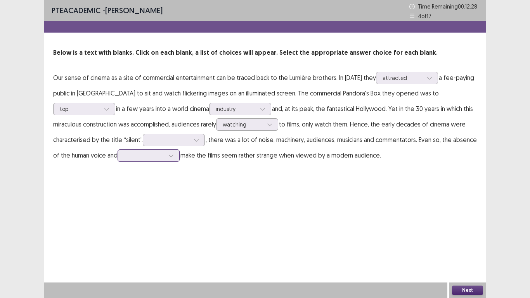
click at [154, 149] on div at bounding box center [148, 155] width 62 height 12
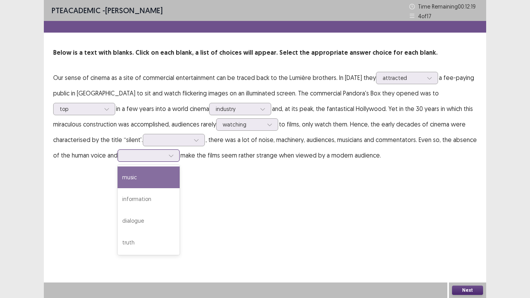
click at [155, 175] on div "music" at bounding box center [148, 177] width 62 height 22
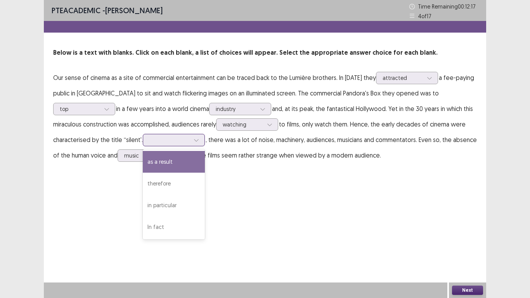
click at [159, 141] on div at bounding box center [169, 139] width 40 height 7
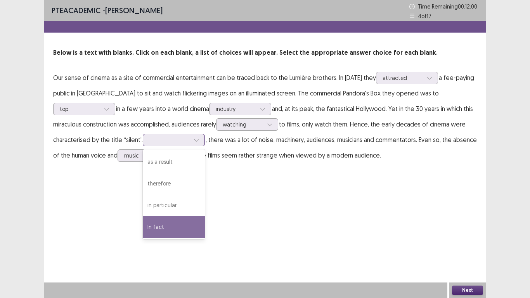
click at [145, 230] on div "In fact" at bounding box center [174, 227] width 62 height 22
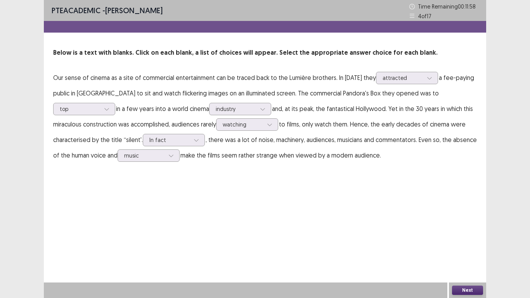
click at [470, 245] on button "Next" at bounding box center [467, 289] width 31 height 9
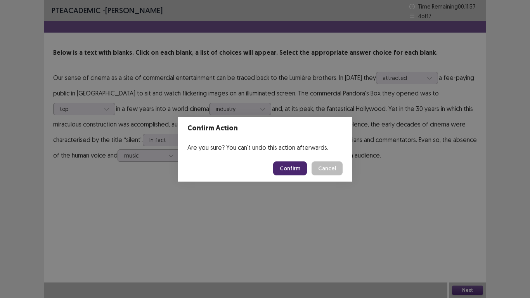
click at [279, 161] on footer "Confirm Cancel" at bounding box center [265, 168] width 174 height 26
click at [281, 164] on button "Confirm" at bounding box center [290, 168] width 34 height 14
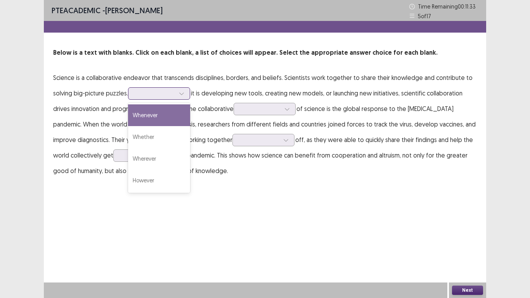
click at [148, 93] on div at bounding box center [155, 93] width 40 height 7
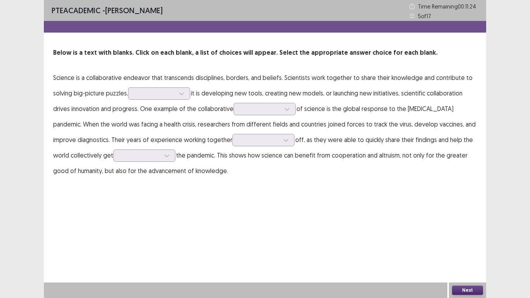
click at [84, 117] on p "Science is a collaborative endeavor that transcends disciplines, borders, and b…" at bounding box center [264, 124] width 423 height 109
click at [154, 93] on div at bounding box center [155, 93] width 40 height 7
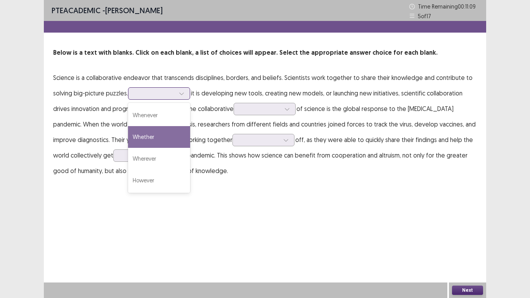
click at [163, 139] on div "Whether" at bounding box center [159, 137] width 62 height 22
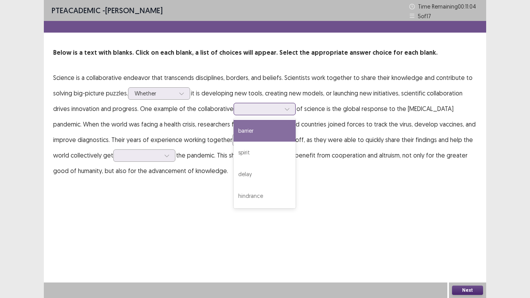
click at [259, 111] on div at bounding box center [260, 108] width 40 height 7
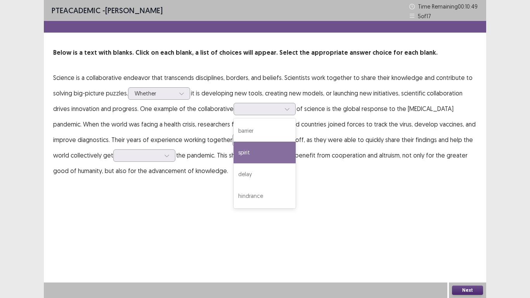
click at [122, 138] on p "Science is a collaborative endeavor that transcends disciplines, borders, and b…" at bounding box center [264, 124] width 423 height 109
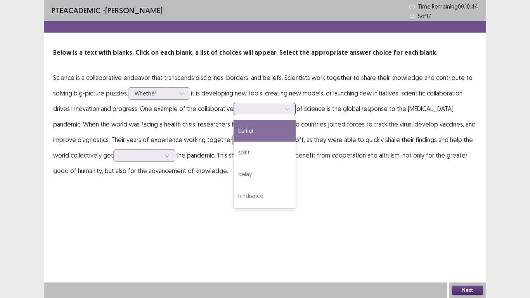
click at [268, 111] on div at bounding box center [260, 108] width 40 height 7
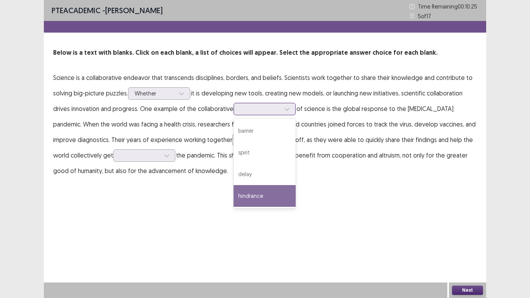
click at [254, 192] on div "hindrance" at bounding box center [264, 196] width 62 height 22
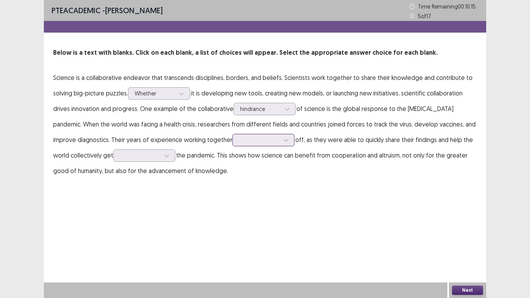
click at [232, 139] on div at bounding box center [263, 140] width 62 height 12
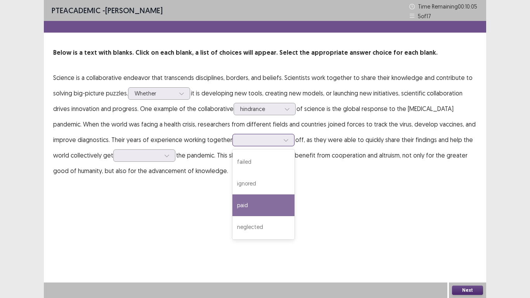
click at [232, 201] on div "paid" at bounding box center [263, 205] width 62 height 22
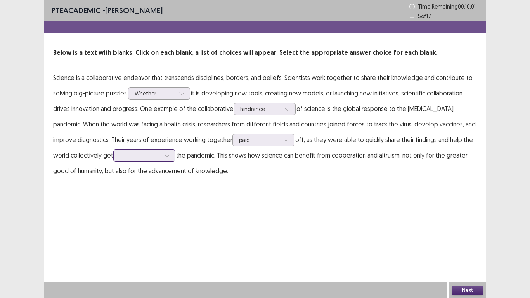
click at [120, 154] on div at bounding box center [140, 155] width 40 height 7
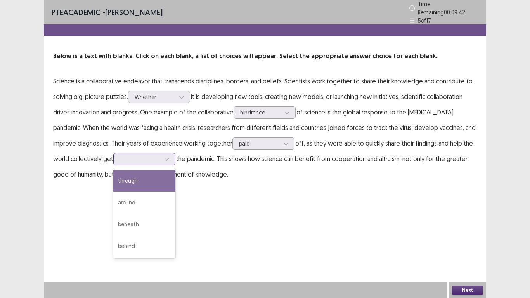
click at [121, 178] on div "through" at bounding box center [144, 181] width 62 height 22
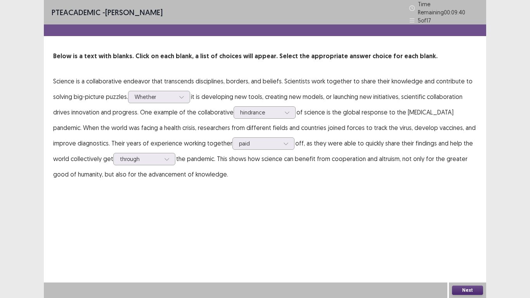
click at [455, 245] on button "Next" at bounding box center [467, 289] width 31 height 9
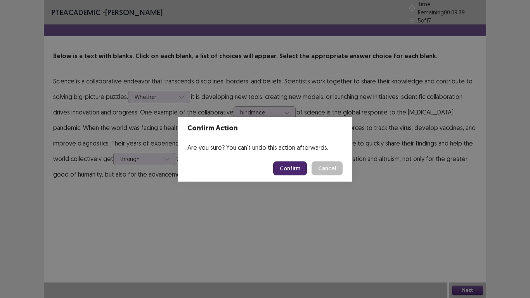
click at [282, 171] on button "Confirm" at bounding box center [290, 168] width 34 height 14
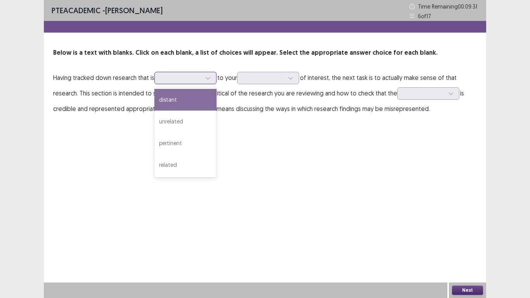
click at [171, 77] on div at bounding box center [181, 77] width 40 height 7
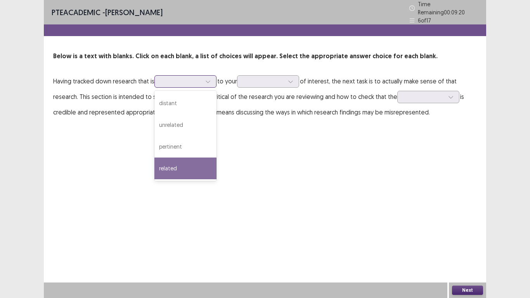
click at [200, 158] on div "related" at bounding box center [185, 168] width 62 height 22
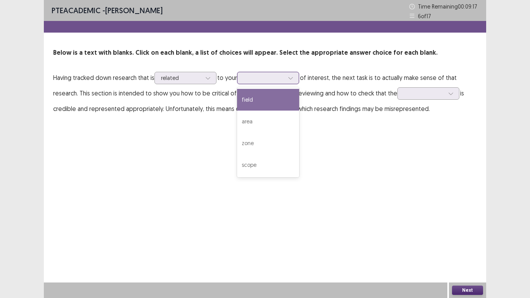
click at [254, 75] on div at bounding box center [264, 77] width 40 height 7
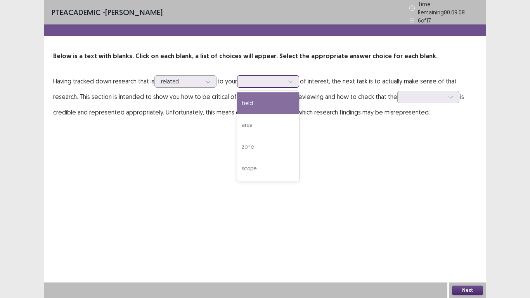
click at [285, 107] on div "field" at bounding box center [268, 103] width 62 height 22
click at [428, 95] on div at bounding box center [424, 96] width 40 height 7
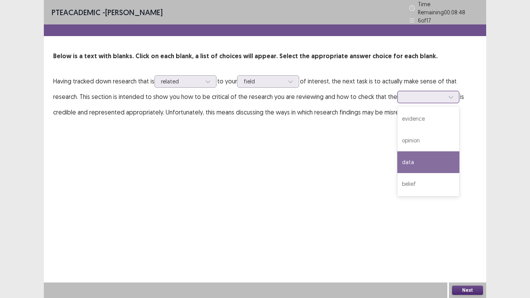
click at [433, 165] on div "data" at bounding box center [428, 162] width 62 height 22
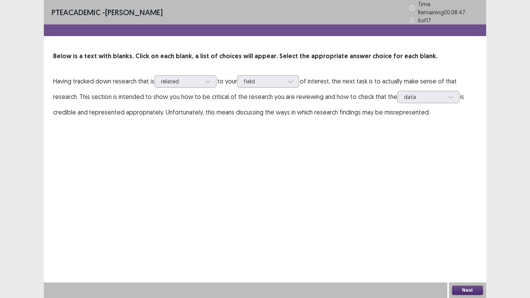
click at [466, 245] on button "Next" at bounding box center [467, 289] width 31 height 9
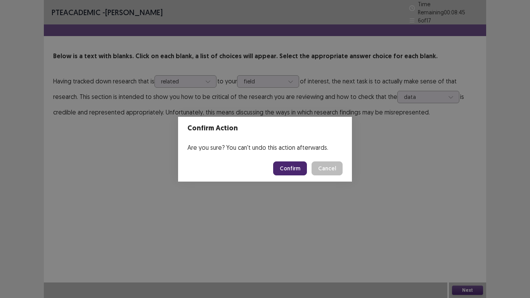
click at [289, 166] on button "Confirm" at bounding box center [290, 168] width 34 height 14
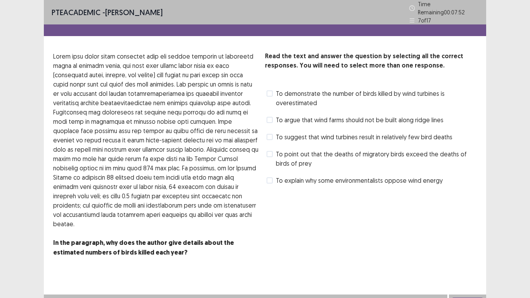
click at [274, 119] on label "To argue that wind farms should not be built along ridge lines" at bounding box center [354, 119] width 177 height 9
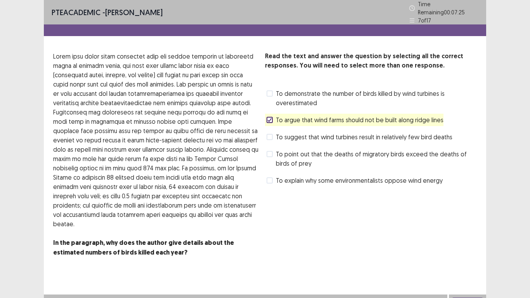
click at [280, 134] on span "To suggest that wind turbines result in relatively few bird deaths" at bounding box center [364, 136] width 176 height 9
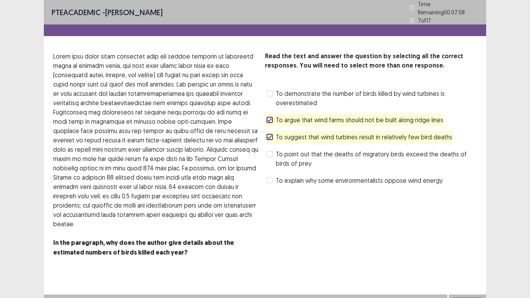
click at [273, 89] on label "To demonstrate the number of birds killed by wind turbines is overestimated" at bounding box center [371, 98] width 210 height 19
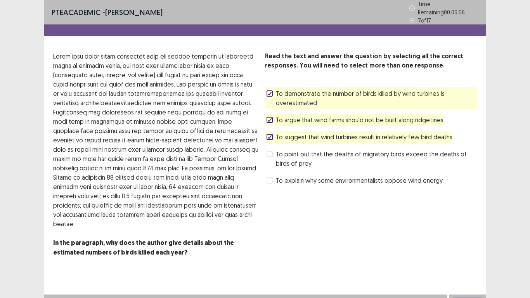
click at [270, 97] on label "To demonstrate the number of birds killed by wind turbines is overestimated" at bounding box center [371, 98] width 210 height 19
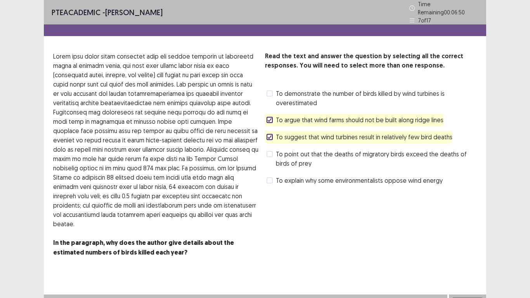
click at [272, 153] on span at bounding box center [269, 154] width 6 height 6
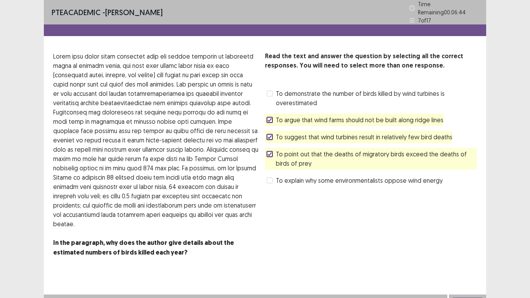
click at [268, 135] on icon at bounding box center [269, 137] width 5 height 4
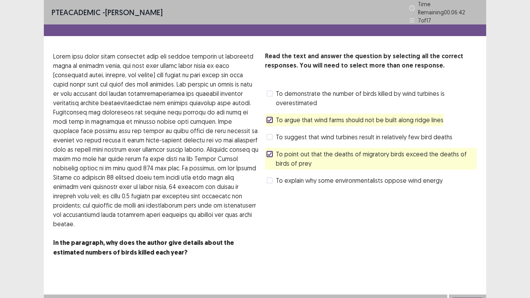
click at [466, 245] on button "Next" at bounding box center [467, 301] width 31 height 9
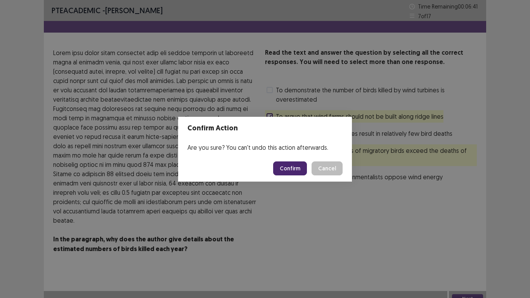
click at [292, 173] on button "Confirm" at bounding box center [290, 168] width 34 height 14
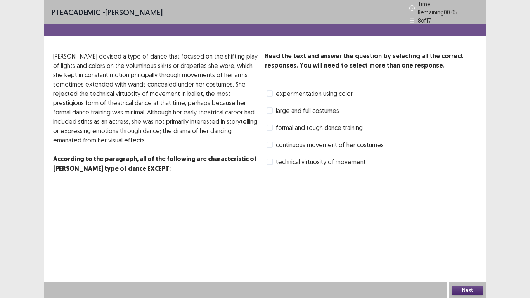
click at [270, 126] on span at bounding box center [269, 127] width 6 height 6
click at [480, 245] on button "Next" at bounding box center [467, 289] width 31 height 9
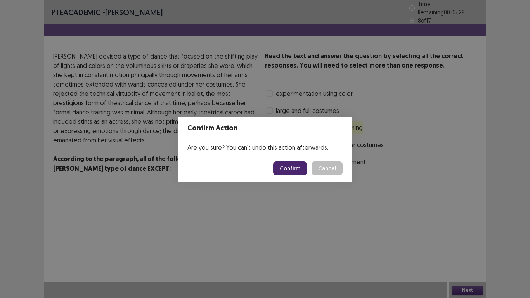
click at [282, 169] on button "Confirm" at bounding box center [290, 168] width 34 height 14
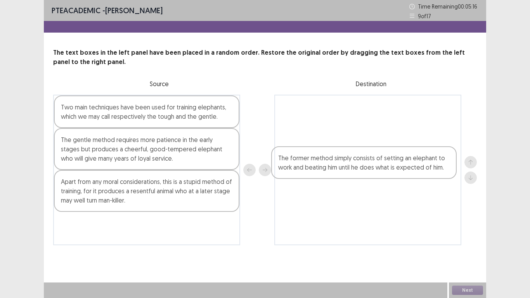
drag, startPoint x: 98, startPoint y: 190, endPoint x: 319, endPoint y: 166, distance: 222.3
click at [319, 166] on div "Two main techniques have been used for training elephants, which we may call re…" at bounding box center [264, 170] width 423 height 150
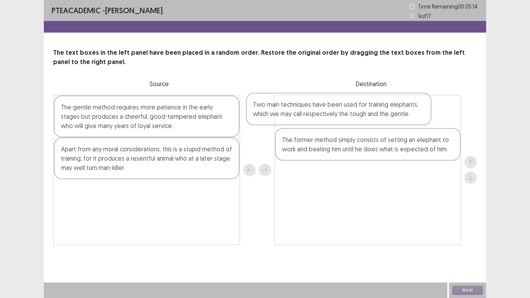
drag, startPoint x: 230, startPoint y: 114, endPoint x: 400, endPoint y: 112, distance: 170.2
click at [400, 112] on div "Two main techniques have been used for training elephants, which we may call re…" at bounding box center [264, 170] width 423 height 150
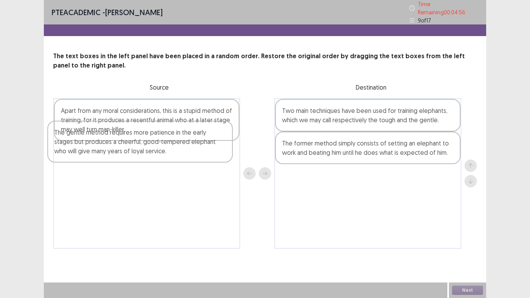
drag, startPoint x: 193, startPoint y: 117, endPoint x: 190, endPoint y: 144, distance: 26.6
click at [190, 144] on div "The gentle method requires more patience in the early stages but produces a che…" at bounding box center [146, 173] width 187 height 150
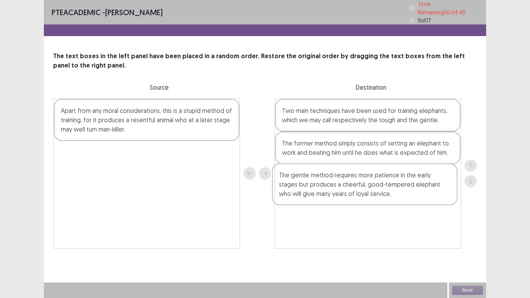
drag, startPoint x: 178, startPoint y: 154, endPoint x: 393, endPoint y: 180, distance: 216.3
click at [393, 180] on div "Apart from any moral considerations, this is a stupid method of training, for i…" at bounding box center [264, 173] width 423 height 150
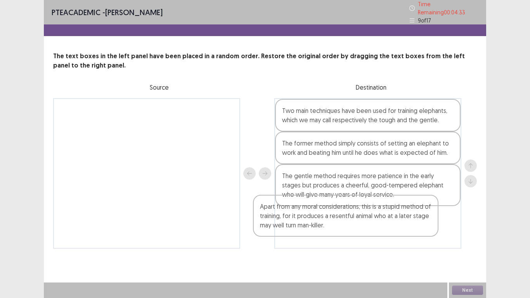
drag, startPoint x: 89, startPoint y: 118, endPoint x: 299, endPoint y: 223, distance: 235.2
click at [299, 223] on div "Apart from any moral considerations, this is a stupid method of training, for i…" at bounding box center [264, 173] width 423 height 150
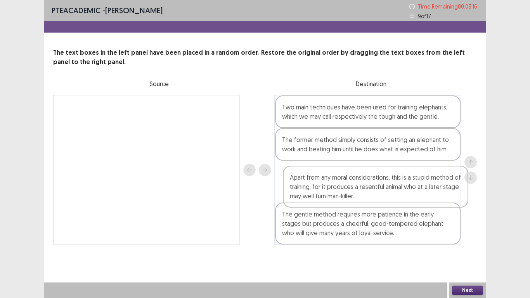
drag, startPoint x: 340, startPoint y: 225, endPoint x: 347, endPoint y: 185, distance: 40.2
click at [347, 185] on div "Two main techniques have been used for training elephants, which we may call re…" at bounding box center [367, 170] width 187 height 150
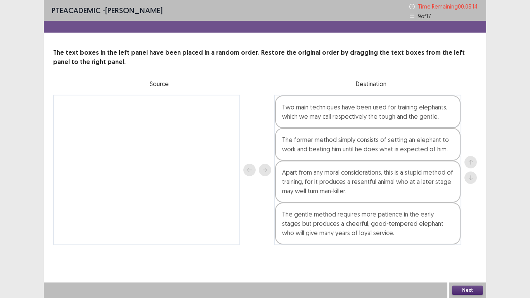
click at [465, 245] on button "Next" at bounding box center [467, 289] width 31 height 9
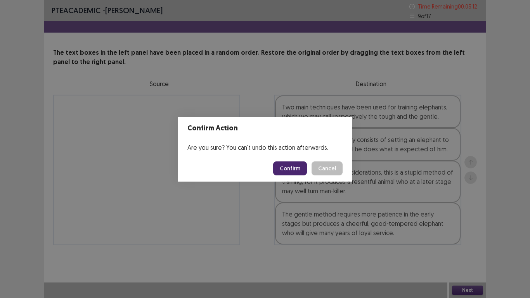
click at [293, 168] on button "Confirm" at bounding box center [290, 168] width 34 height 14
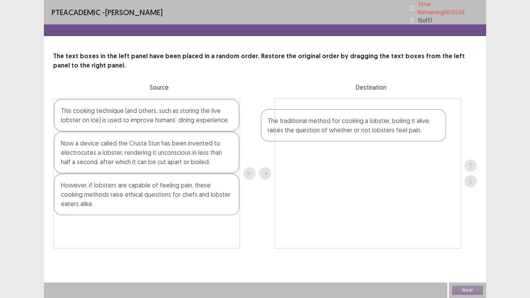
drag, startPoint x: 138, startPoint y: 229, endPoint x: 346, endPoint y: 123, distance: 233.3
click at [346, 123] on div "This cooking technique (and others, such as storing the live lobster on ice) is…" at bounding box center [264, 173] width 423 height 150
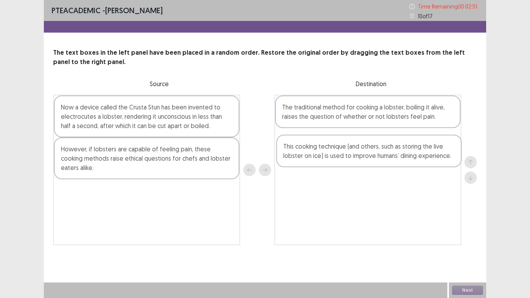
drag, startPoint x: 168, startPoint y: 109, endPoint x: 393, endPoint y: 150, distance: 228.2
click at [393, 150] on div "This cooking technique (and others, such as storing the live lobster on ice) is…" at bounding box center [264, 170] width 423 height 150
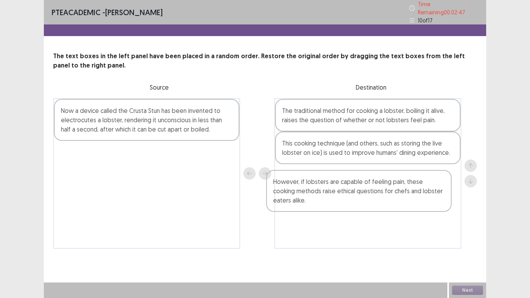
drag, startPoint x: 181, startPoint y: 163, endPoint x: 372, endPoint y: 193, distance: 193.2
click at [372, 193] on div "Now a device called the Crusta Stun has been invented to electrocutes a lobster…" at bounding box center [264, 173] width 423 height 150
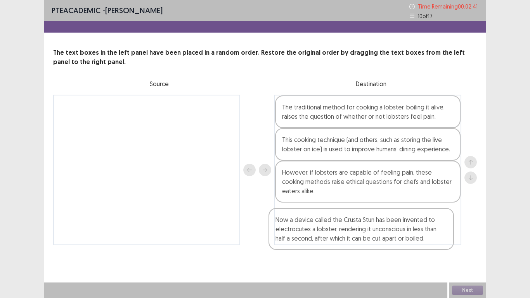
drag, startPoint x: 109, startPoint y: 117, endPoint x: 323, endPoint y: 230, distance: 242.1
click at [323, 231] on div "Now a device called the Crusta Stun has been invented to electrocutes a lobster…" at bounding box center [264, 170] width 423 height 150
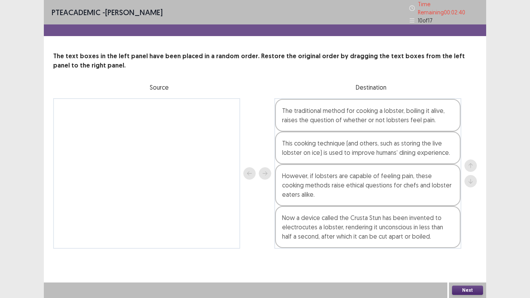
click at [466, 245] on button "Next" at bounding box center [467, 289] width 31 height 9
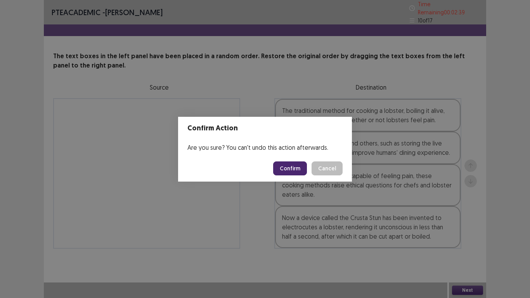
click at [301, 167] on button "Confirm" at bounding box center [290, 168] width 34 height 14
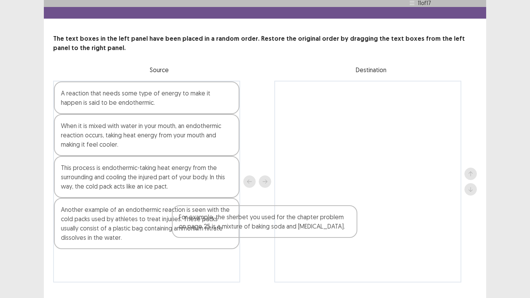
scroll to position [23, 0]
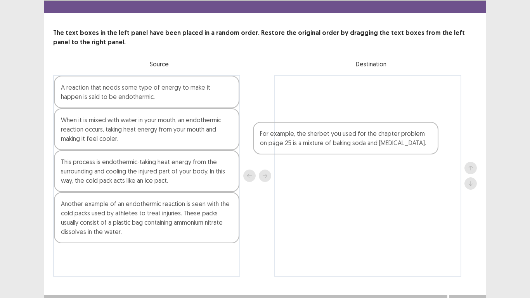
drag, startPoint x: 141, startPoint y: 261, endPoint x: 312, endPoint y: 155, distance: 200.9
click at [339, 132] on div "A reaction that needs some type of energy to make it happen is said to be endot…" at bounding box center [264, 176] width 423 height 202
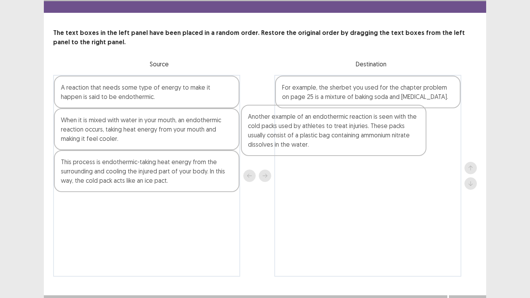
drag, startPoint x: 152, startPoint y: 213, endPoint x: 343, endPoint y: 129, distance: 208.5
click at [343, 129] on div "A reaction that needs some type of energy to make it happen is said to be endot…" at bounding box center [264, 176] width 423 height 202
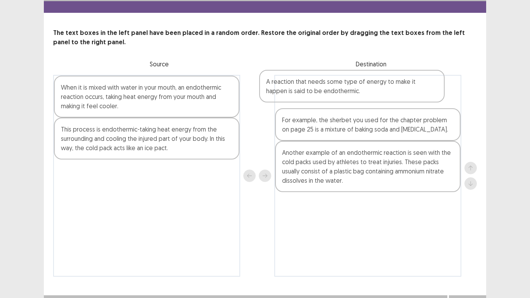
drag, startPoint x: 202, startPoint y: 94, endPoint x: 408, endPoint y: 90, distance: 205.6
click at [408, 90] on div "A reaction that needs some type of energy to make it happen is said to be endot…" at bounding box center [264, 176] width 423 height 202
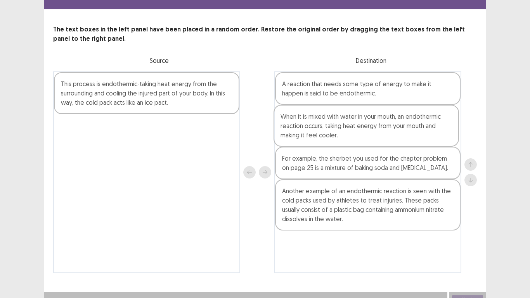
drag, startPoint x: 219, startPoint y: 95, endPoint x: 437, endPoint y: 124, distance: 219.4
click at [441, 127] on div "When it is mixed with water in your mouth, an endothermic reaction occurs, taki…" at bounding box center [264, 172] width 423 height 202
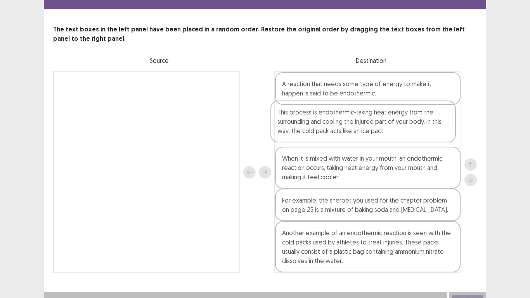
drag, startPoint x: 190, startPoint y: 100, endPoint x: 410, endPoint y: 128, distance: 221.7
click at [410, 128] on div "This process is endothermic-taking heat energy from the surrounding and cooling…" at bounding box center [264, 172] width 423 height 202
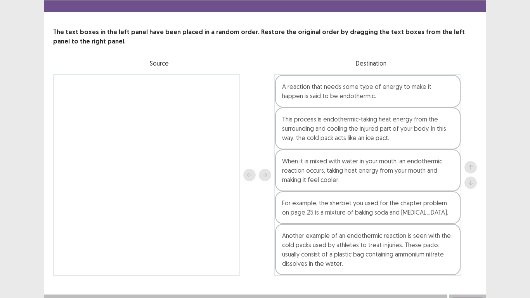
scroll to position [31, 0]
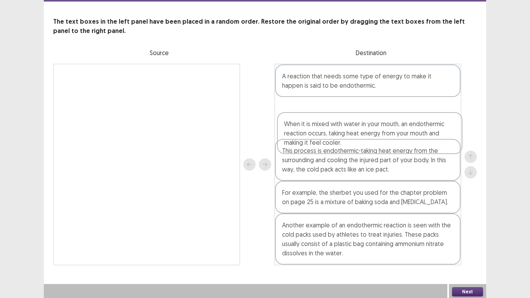
drag, startPoint x: 359, startPoint y: 166, endPoint x: 363, endPoint y: 136, distance: 30.1
click at [363, 136] on div "A reaction that needs some type of energy to make it happen is said to be endot…" at bounding box center [367, 165] width 187 height 202
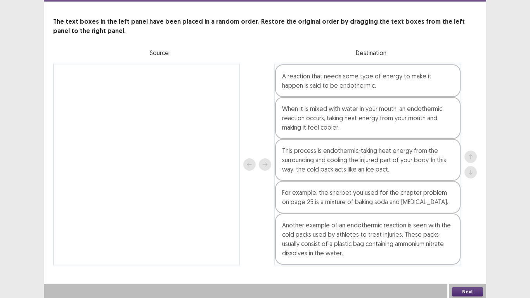
scroll to position [33, 0]
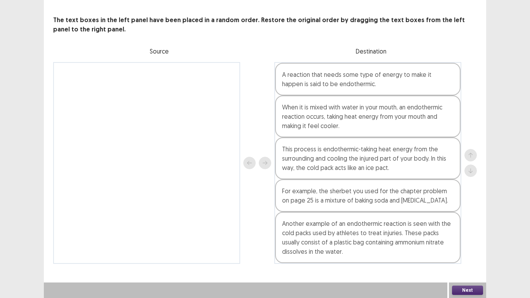
click at [467, 245] on button "Next" at bounding box center [467, 289] width 31 height 9
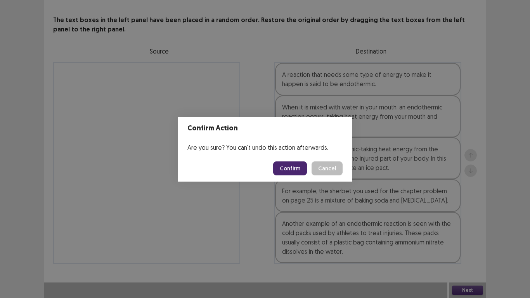
click at [294, 163] on button "Confirm" at bounding box center [290, 168] width 34 height 14
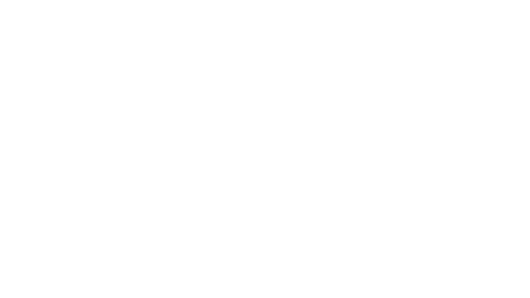
scroll to position [0, 0]
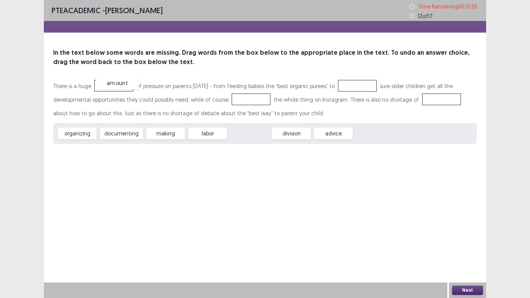
drag, startPoint x: 256, startPoint y: 135, endPoint x: 122, endPoint y: 86, distance: 142.7
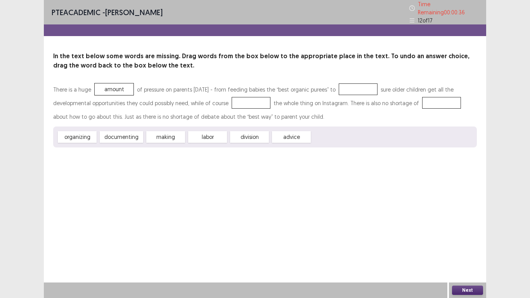
drag, startPoint x: 256, startPoint y: 132, endPoint x: 404, endPoint y: 107, distance: 150.7
click at [440, 99] on div "There is a huge amount of pressure on parents [DATE] - from feeding babies the …" at bounding box center [264, 115] width 423 height 65
drag, startPoint x: 261, startPoint y: 132, endPoint x: 443, endPoint y: 99, distance: 185.2
drag, startPoint x: 135, startPoint y: 132, endPoint x: 258, endPoint y: 103, distance: 126.3
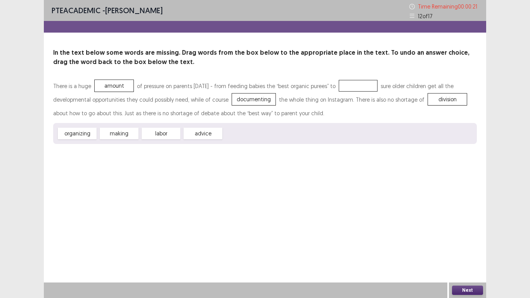
drag, startPoint x: 124, startPoint y: 133, endPoint x: 345, endPoint y: 86, distance: 226.0
click at [345, 86] on div "There is a huge amount of pressure on parents [DATE] - from feeding babies the …" at bounding box center [264, 111] width 423 height 65
drag, startPoint x: 127, startPoint y: 131, endPoint x: 361, endPoint y: 86, distance: 238.2
click at [361, 86] on div "There is a huge amount of pressure on parents [DATE] - from feeding babies the …" at bounding box center [264, 111] width 423 height 65
drag, startPoint x: 109, startPoint y: 136, endPoint x: 346, endPoint y: 91, distance: 241.7
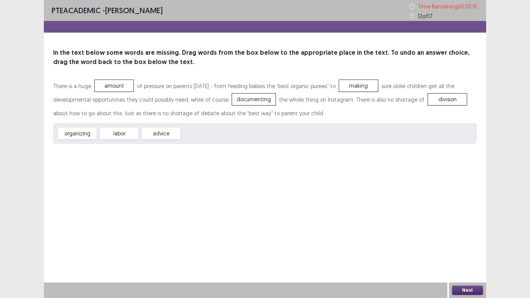
click at [466, 245] on button "Next" at bounding box center [467, 289] width 31 height 9
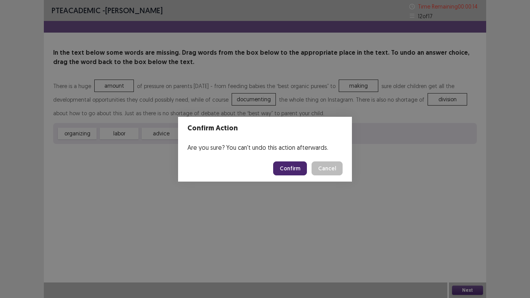
click at [287, 165] on button "Confirm" at bounding box center [290, 168] width 34 height 14
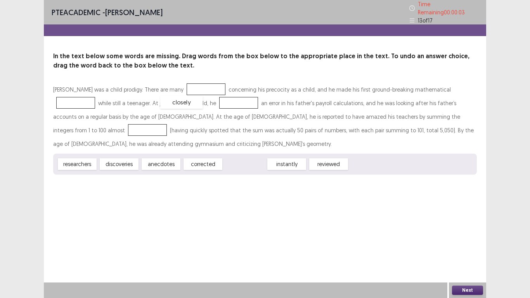
drag, startPoint x: 237, startPoint y: 148, endPoint x: 173, endPoint y: 86, distance: 88.9
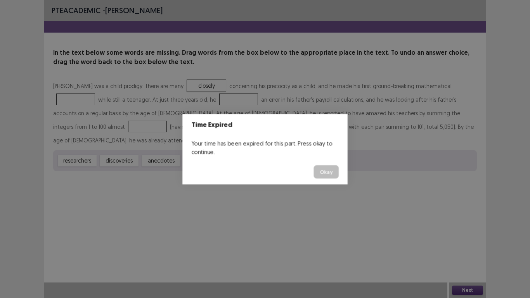
drag, startPoint x: 171, startPoint y: 146, endPoint x: 183, endPoint y: 101, distance: 46.2
click at [183, 101] on body "PTE academic - [PERSON_NAME] In the text below some words are missing. Drag wor…" at bounding box center [265, 149] width 530 height 298
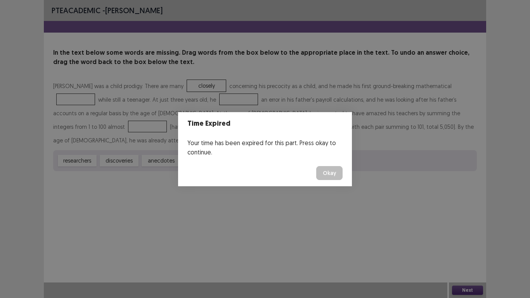
click at [331, 176] on button "Okay" at bounding box center [329, 173] width 26 height 14
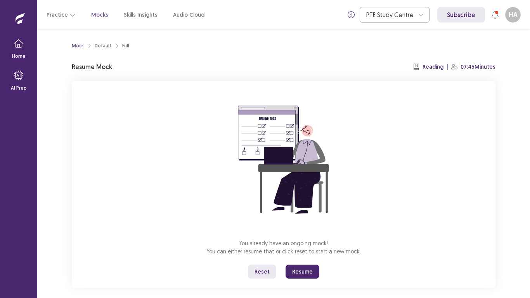
scroll to position [9, 0]
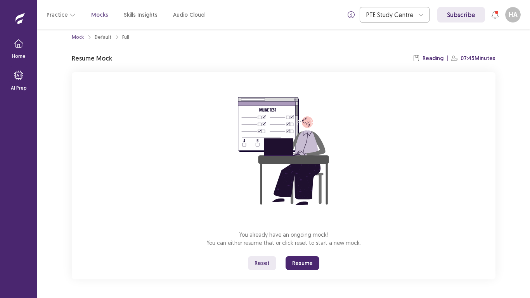
click at [339, 171] on img at bounding box center [284, 151] width 140 height 140
click at [307, 245] on button "Resume" at bounding box center [302, 263] width 34 height 14
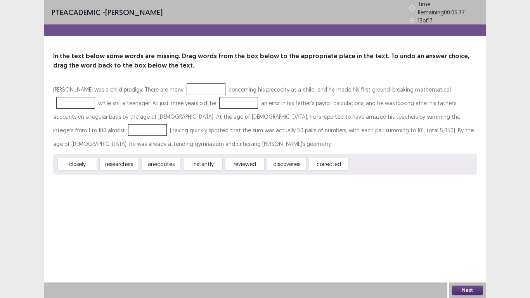
drag, startPoint x: 156, startPoint y: 143, endPoint x: 171, endPoint y: 119, distance: 28.2
click at [175, 99] on div "[PERSON_NAME] was a child prodigy. There are many concerning his precocity as a…" at bounding box center [264, 129] width 423 height 92
drag, startPoint x: 181, startPoint y: 109, endPoint x: 181, endPoint y: 100, distance: 8.2
click at [181, 100] on div "[PERSON_NAME] was a child prodigy. There are many concerning his precocity as a…" at bounding box center [264, 129] width 423 height 92
drag, startPoint x: 168, startPoint y: 137, endPoint x: 178, endPoint y: 103, distance: 35.4
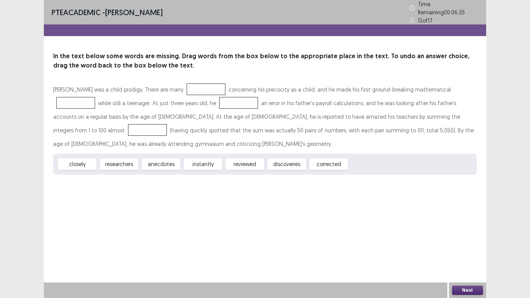
click at [177, 125] on div "[PERSON_NAME] was a child prodigy. There are many concerning his precocity as a…" at bounding box center [264, 129] width 423 height 92
click at [219, 103] on div at bounding box center [238, 103] width 39 height 12
drag, startPoint x: 164, startPoint y: 149, endPoint x: 180, endPoint y: 99, distance: 52.1
click at [180, 99] on div "[PERSON_NAME] was a child prodigy. There are many concerning his precocity as a…" at bounding box center [264, 129] width 423 height 92
drag, startPoint x: 170, startPoint y: 142, endPoint x: 178, endPoint y: 100, distance: 42.7
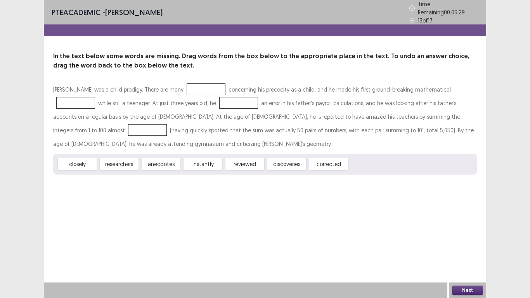
click at [178, 100] on div "[PERSON_NAME] was a child prodigy. There are many concerning his precocity as a…" at bounding box center [264, 129] width 423 height 92
click at [219, 100] on div at bounding box center [238, 103] width 39 height 12
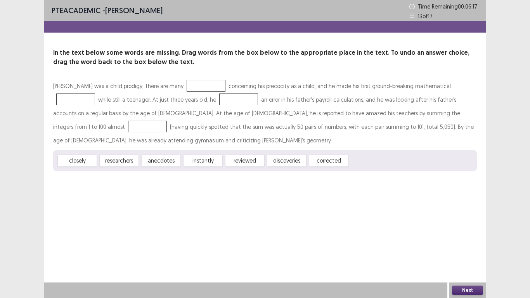
drag, startPoint x: 171, startPoint y: 126, endPoint x: 181, endPoint y: 105, distance: 22.4
click at [181, 105] on div "[PERSON_NAME] was a child prodigy. There are many concerning his precocity as a…" at bounding box center [264, 125] width 423 height 92
click at [219, 103] on div at bounding box center [238, 99] width 39 height 12
drag, startPoint x: 169, startPoint y: 147, endPoint x: 175, endPoint y: 130, distance: 18.2
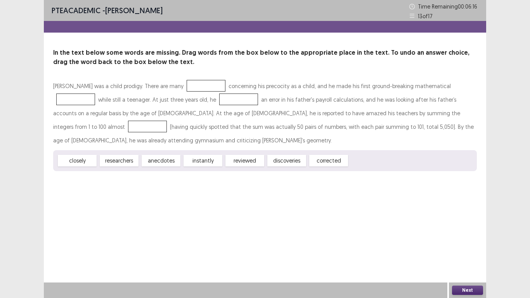
click at [185, 135] on div "[PERSON_NAME] was a child prodigy. There are many concerning his precocity as a…" at bounding box center [264, 125] width 423 height 92
drag, startPoint x: 174, startPoint y: 150, endPoint x: 177, endPoint y: 102, distance: 48.6
click at [177, 102] on div "[PERSON_NAME] was a child prodigy. There are many concerning his precocity as a…" at bounding box center [264, 125] width 423 height 92
click at [219, 102] on div at bounding box center [238, 99] width 39 height 12
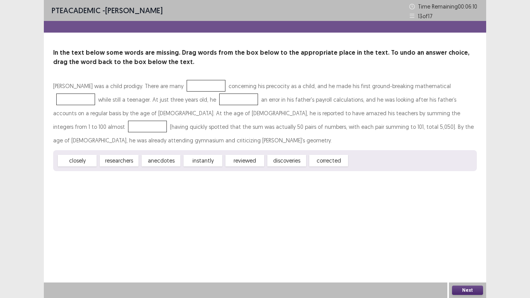
click at [219, 102] on div at bounding box center [238, 99] width 39 height 12
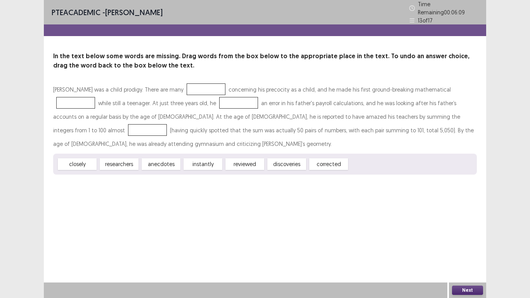
click at [250, 0] on div "PTE academic - [PERSON_NAME] Time Remaining 00 : 06 : 09 13 of 17" at bounding box center [265, 12] width 442 height 24
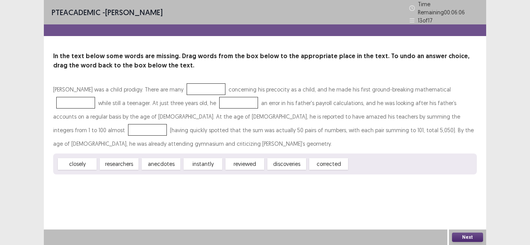
drag, startPoint x: 161, startPoint y: 145, endPoint x: 187, endPoint y: 97, distance: 55.4
click at [187, 97] on div "[PERSON_NAME] was a child prodigy. There are many concerning his precocity as a…" at bounding box center [264, 129] width 423 height 92
drag, startPoint x: 159, startPoint y: 146, endPoint x: 252, endPoint y: 157, distance: 93.3
click at [177, 99] on div "[PERSON_NAME] was a child prodigy. There are many concerning his precocity as a…" at bounding box center [264, 129] width 423 height 92
click at [281, 175] on div "PTE academic - [PERSON_NAME] Time Remaining 00 : 06 : 04 13 of 17 In the text b…" at bounding box center [265, 122] width 442 height 245
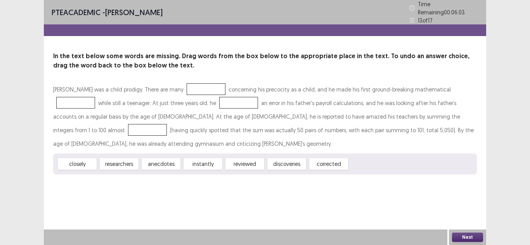
click at [281, 175] on div "PTE academic - [PERSON_NAME] Time Remaining 00 : 06 : 03 13 of 17 In the text b…" at bounding box center [265, 122] width 442 height 245
drag, startPoint x: 166, startPoint y: 140, endPoint x: 163, endPoint y: 148, distance: 8.4
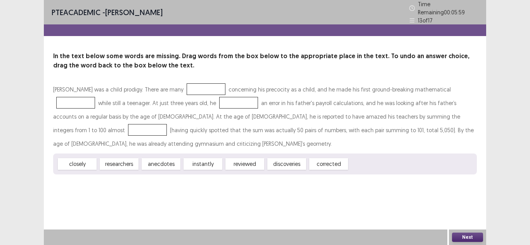
click at [166, 154] on div "closely researchers anecdotes instantly reviewed discoveries corrected" at bounding box center [264, 164] width 423 height 21
drag, startPoint x: 162, startPoint y: 150, endPoint x: 185, endPoint y: 97, distance: 57.1
click at [185, 97] on div "[PERSON_NAME] was a child prodigy. There are many concerning his precocity as a…" at bounding box center [264, 129] width 423 height 92
click at [219, 102] on div at bounding box center [238, 103] width 39 height 12
click at [195, 107] on div "[PERSON_NAME] was a child prodigy. There are many concerning his precocity as a…" at bounding box center [264, 117] width 423 height 68
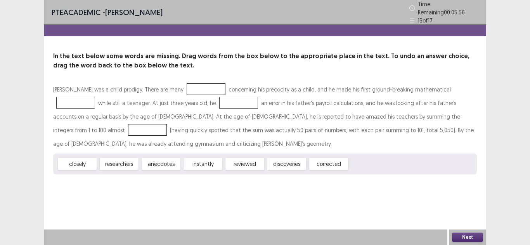
drag, startPoint x: 241, startPoint y: 113, endPoint x: 279, endPoint y: 112, distance: 38.0
click at [245, 113] on div "[PERSON_NAME] was a child prodigy. There are many concerning his precocity as a…" at bounding box center [264, 117] width 423 height 68
click at [95, 97] on div at bounding box center [75, 103] width 39 height 12
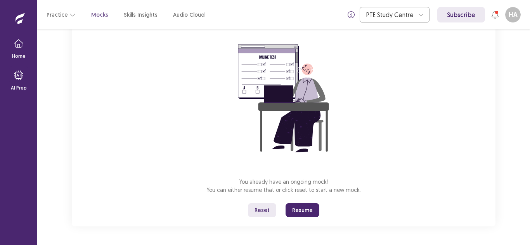
click at [301, 209] on button "Resume" at bounding box center [302, 210] width 34 height 14
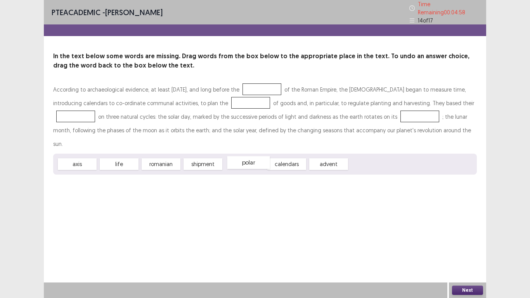
drag, startPoint x: 256, startPoint y: 149, endPoint x: 260, endPoint y: 147, distance: 4.2
click at [260, 156] on div "polar" at bounding box center [248, 162] width 43 height 13
drag, startPoint x: 131, startPoint y: 148, endPoint x: 294, endPoint y: 88, distance: 173.0
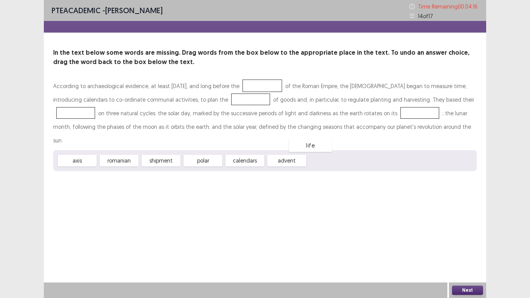
drag, startPoint x: 283, startPoint y: 86, endPoint x: 332, endPoint y: 146, distance: 77.5
drag, startPoint x: 245, startPoint y: 140, endPoint x: 275, endPoint y: 86, distance: 61.1
click at [275, 86] on div "According to archaeological evidence, at least 5,000 years ago, and long before…" at bounding box center [264, 125] width 423 height 92
drag, startPoint x: 250, startPoint y: 147, endPoint x: 280, endPoint y: 88, distance: 65.4
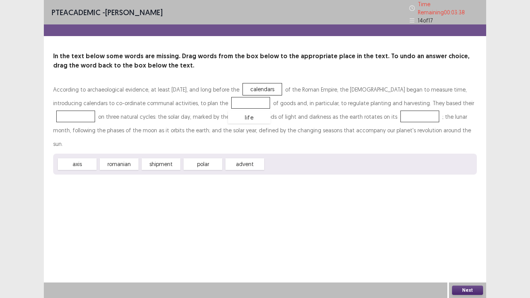
drag, startPoint x: 284, startPoint y: 148, endPoint x: 245, endPoint y: 100, distance: 62.0
drag, startPoint x: 242, startPoint y: 102, endPoint x: 84, endPoint y: 114, distance: 159.1
click at [82, 111] on div "life" at bounding box center [76, 116] width 43 height 13
drag, startPoint x: 87, startPoint y: 114, endPoint x: 244, endPoint y: 97, distance: 157.9
drag, startPoint x: 71, startPoint y: 140, endPoint x: 74, endPoint y: 107, distance: 33.1
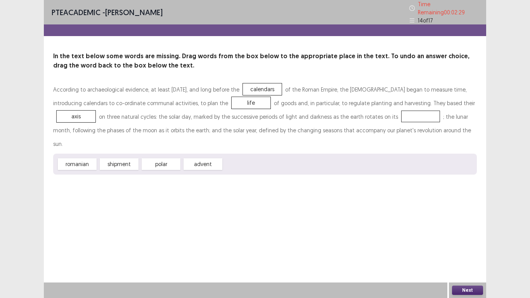
click at [457, 245] on button "Next" at bounding box center [467, 289] width 31 height 9
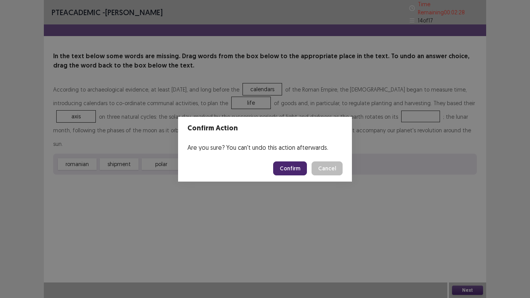
click at [295, 171] on button "Confirm" at bounding box center [290, 168] width 34 height 14
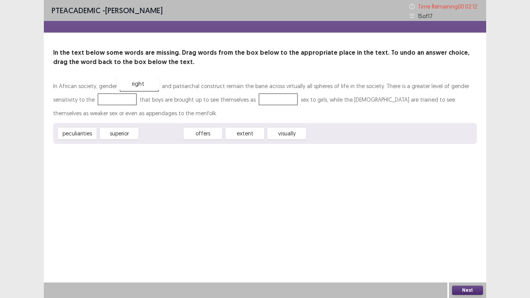
drag, startPoint x: 154, startPoint y: 133, endPoint x: 131, endPoint y: 83, distance: 55.0
drag, startPoint x: 88, startPoint y: 129, endPoint x: 101, endPoint y: 100, distance: 31.9
drag, startPoint x: 192, startPoint y: 136, endPoint x: 240, endPoint y: 103, distance: 57.7
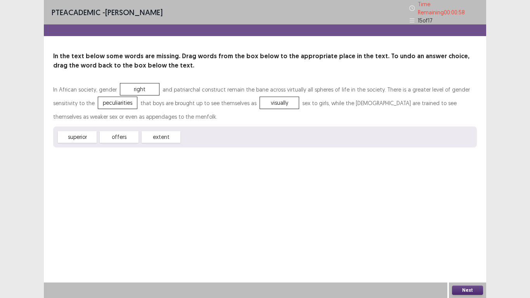
click at [455, 245] on button "Next" at bounding box center [467, 289] width 31 height 9
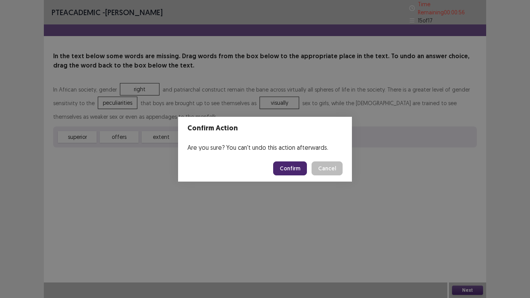
click at [289, 170] on button "Confirm" at bounding box center [290, 168] width 34 height 14
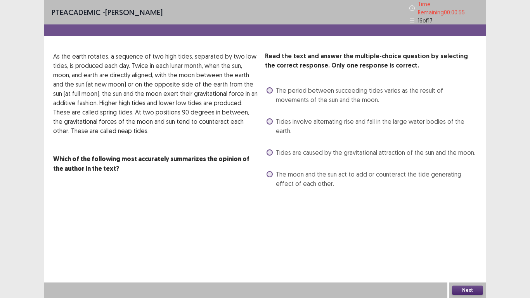
click at [269, 87] on span at bounding box center [269, 90] width 6 height 6
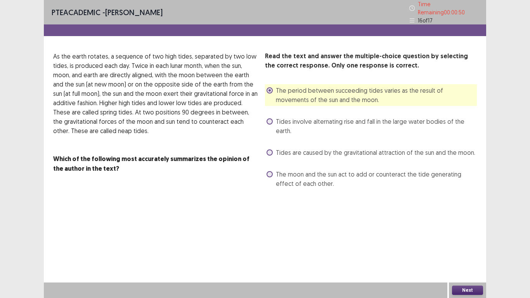
click at [460, 245] on button "Next" at bounding box center [467, 289] width 31 height 9
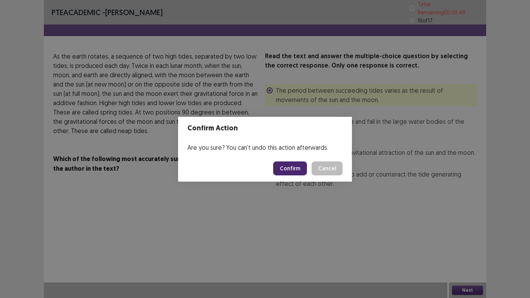
click at [290, 165] on button "Confirm" at bounding box center [290, 168] width 34 height 14
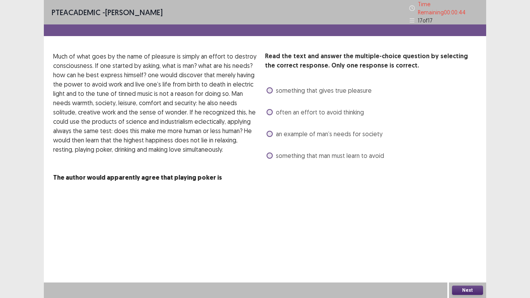
click at [266, 152] on span at bounding box center [269, 155] width 6 height 6
click at [454, 245] on button "Next" at bounding box center [467, 289] width 31 height 9
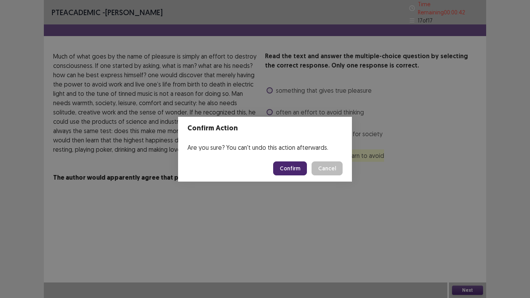
click at [294, 169] on button "Confirm" at bounding box center [290, 168] width 34 height 14
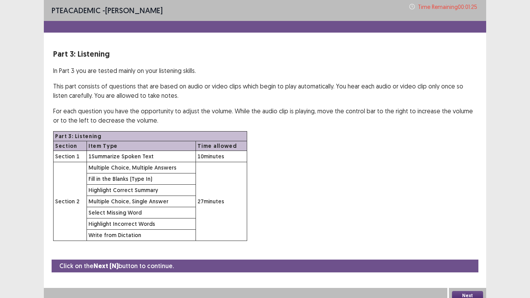
click at [477, 245] on button "Next" at bounding box center [467, 295] width 31 height 9
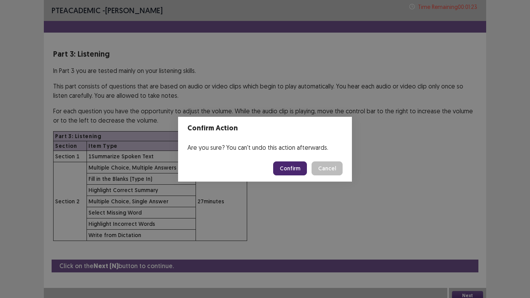
click at [292, 169] on button "Confirm" at bounding box center [290, 168] width 34 height 14
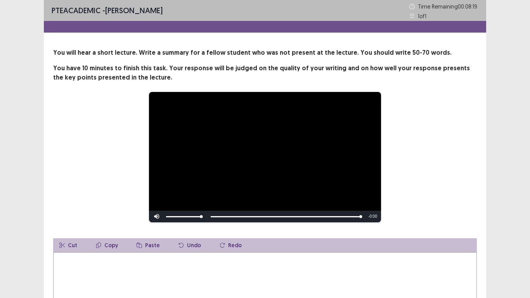
click at [124, 245] on textarea at bounding box center [264, 294] width 423 height 85
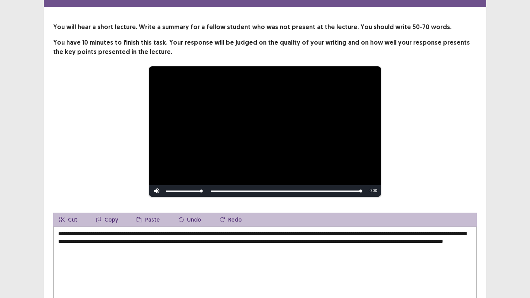
scroll to position [88, 0]
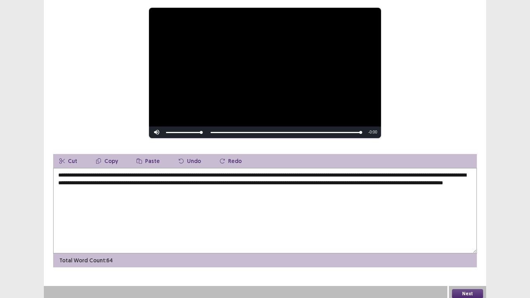
type textarea "**********"
click at [476, 245] on button "Next" at bounding box center [467, 293] width 31 height 9
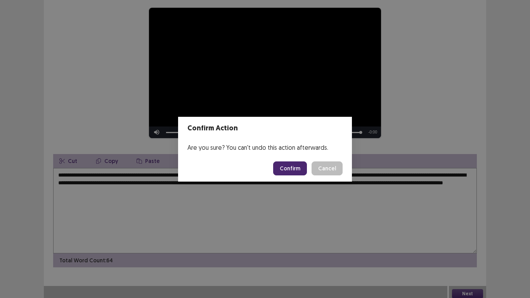
click at [294, 171] on button "Confirm" at bounding box center [290, 168] width 34 height 14
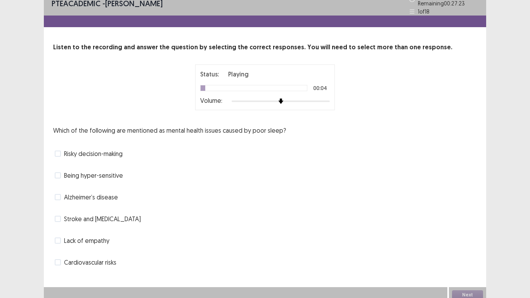
scroll to position [10, 0]
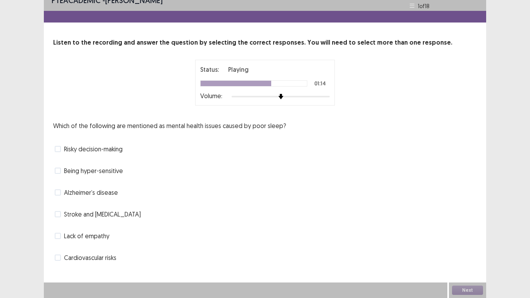
click at [59, 216] on span at bounding box center [58, 214] width 6 height 6
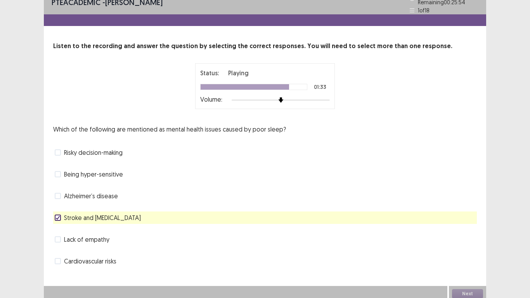
click at [60, 152] on span at bounding box center [58, 152] width 6 height 6
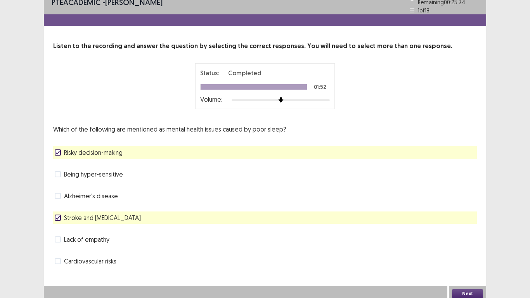
click at [473, 245] on button "Next" at bounding box center [467, 293] width 31 height 9
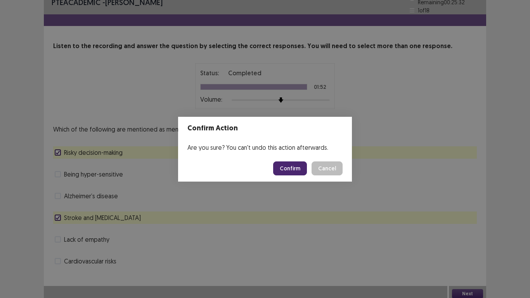
click at [287, 171] on button "Confirm" at bounding box center [290, 168] width 34 height 14
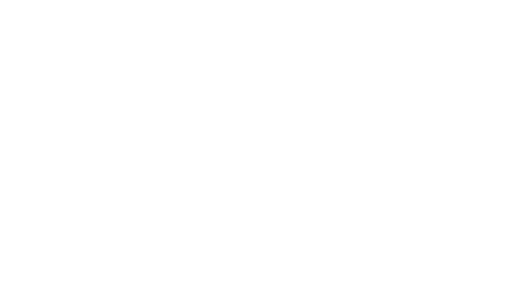
scroll to position [0, 0]
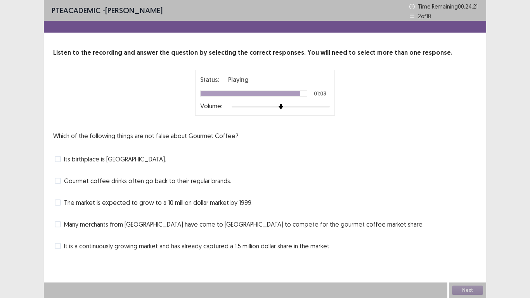
click at [59, 180] on span at bounding box center [58, 181] width 6 height 6
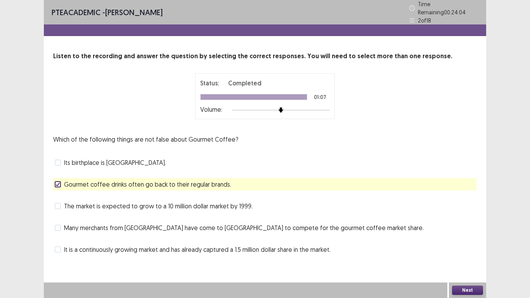
click at [453, 245] on button "Next" at bounding box center [467, 289] width 31 height 9
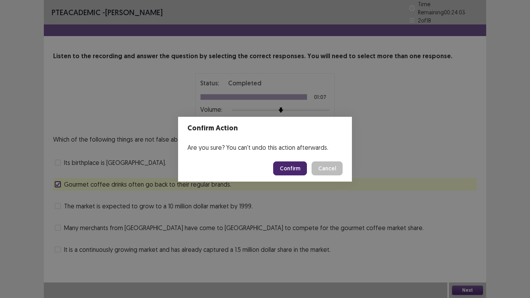
click at [286, 160] on footer "Confirm Cancel" at bounding box center [265, 168] width 174 height 26
click at [290, 166] on button "Confirm" at bounding box center [290, 168] width 34 height 14
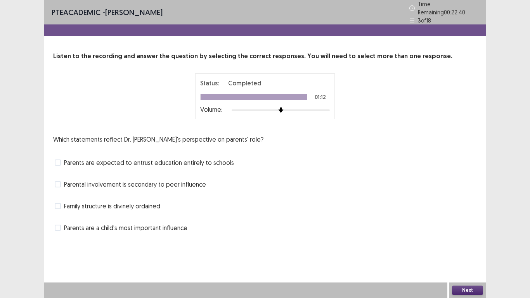
click at [63, 225] on label "Parents are a child's most important influence" at bounding box center [121, 227] width 133 height 9
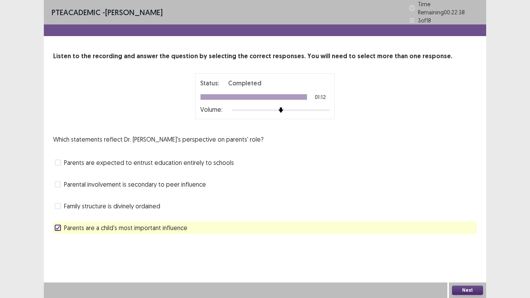
click at [466, 245] on div "Next" at bounding box center [467, 290] width 37 height 16
click at [467, 245] on button "Next" at bounding box center [467, 289] width 31 height 9
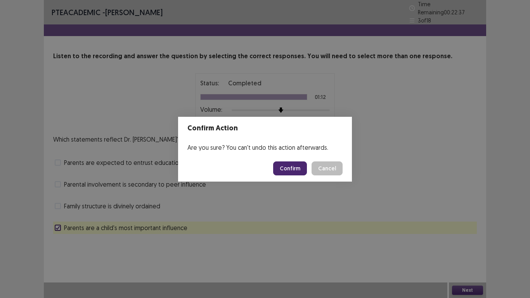
click at [294, 167] on button "Confirm" at bounding box center [290, 168] width 34 height 14
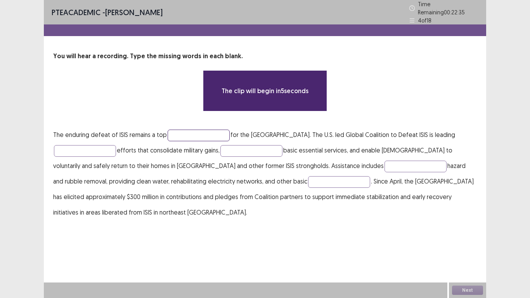
click at [180, 133] on input "text" at bounding box center [199, 136] width 62 height 12
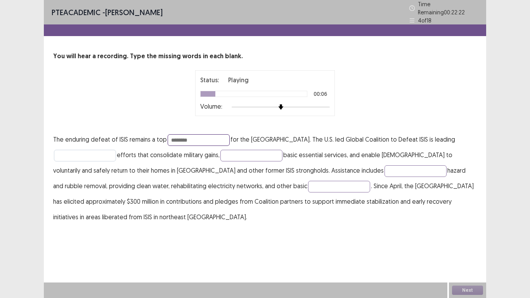
type input "********"
click at [85, 152] on input "text" at bounding box center [85, 156] width 62 height 12
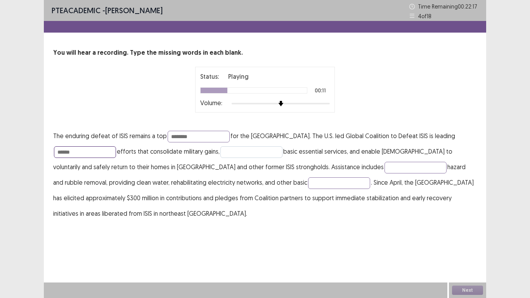
type input "******"
click at [254, 146] on input "text" at bounding box center [251, 152] width 62 height 12
type input "*******"
click at [384, 166] on input "text" at bounding box center [415, 168] width 62 height 12
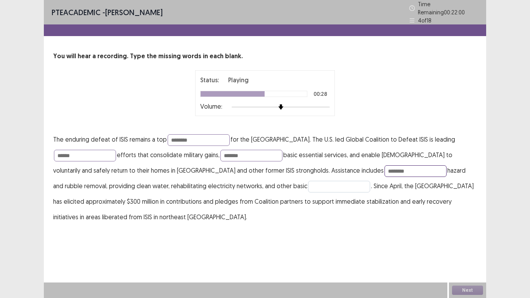
type input "********"
click at [308, 182] on input "text" at bounding box center [339, 187] width 62 height 12
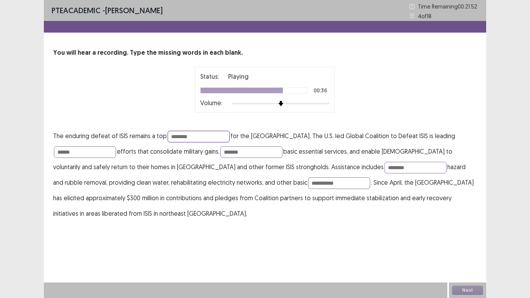
click at [196, 135] on input "********" at bounding box center [199, 137] width 62 height 12
click at [110, 151] on input "******" at bounding box center [85, 152] width 62 height 12
click at [247, 153] on input "*******" at bounding box center [251, 152] width 62 height 12
click at [384, 168] on input "********" at bounding box center [415, 168] width 62 height 12
click at [308, 183] on input "**********" at bounding box center [339, 183] width 62 height 12
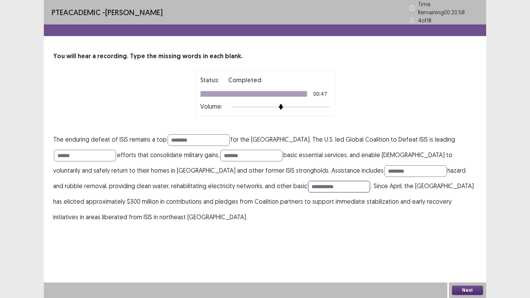
type input "**********"
click at [456, 245] on button "Next" at bounding box center [467, 289] width 31 height 9
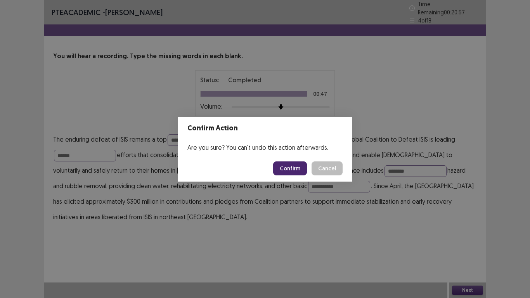
click at [294, 171] on button "Confirm" at bounding box center [290, 168] width 34 height 14
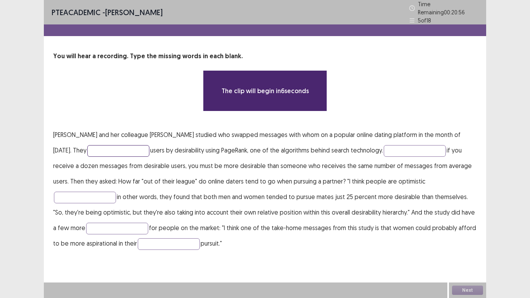
click at [87, 147] on input "text" at bounding box center [118, 151] width 62 height 12
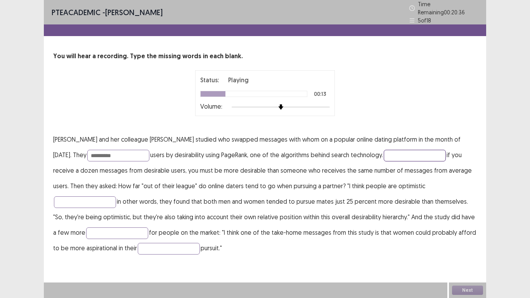
click at [404, 150] on input "text" at bounding box center [415, 156] width 62 height 12
click at [104, 150] on input "**********" at bounding box center [118, 156] width 62 height 12
type input "**********"
click at [406, 150] on input "text" at bounding box center [415, 156] width 62 height 12
type input "*******"
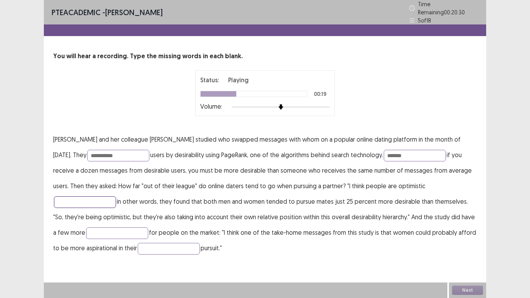
click at [116, 196] on input "text" at bounding box center [85, 202] width 62 height 12
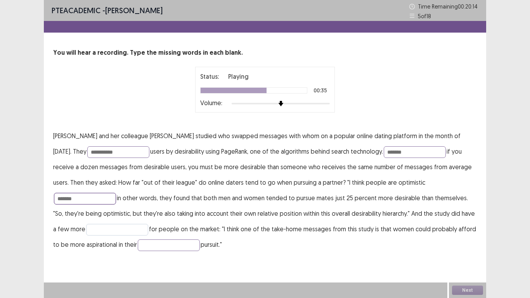
type input "*******"
click at [111, 228] on input "text" at bounding box center [117, 230] width 62 height 12
type input "*******"
click at [138, 245] on input "text" at bounding box center [169, 245] width 62 height 12
type input "****"
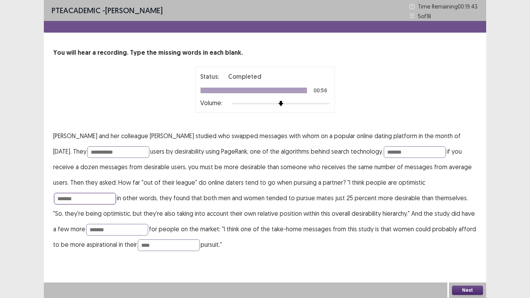
click at [116, 193] on input "*******" at bounding box center [85, 199] width 62 height 12
click at [118, 154] on input "**********" at bounding box center [118, 152] width 62 height 12
click at [479, 245] on button "Next" at bounding box center [467, 289] width 31 height 9
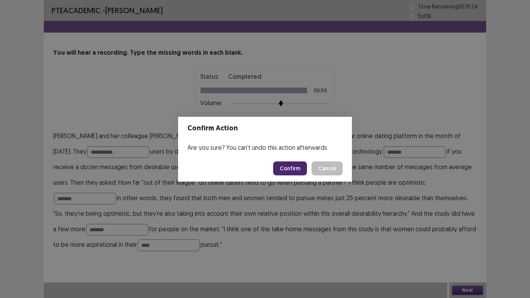
click at [299, 169] on button "Confirm" at bounding box center [290, 168] width 34 height 14
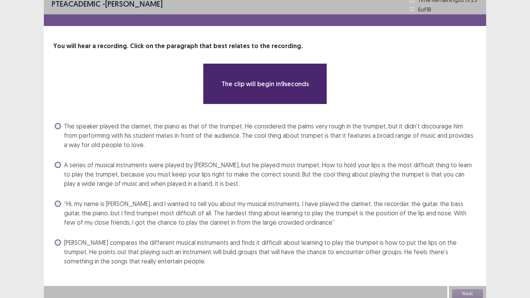
scroll to position [10, 0]
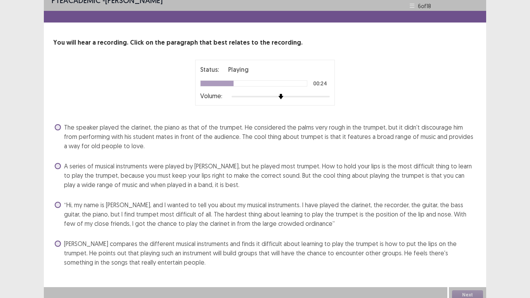
click at [55, 205] on span at bounding box center [58, 205] width 6 height 6
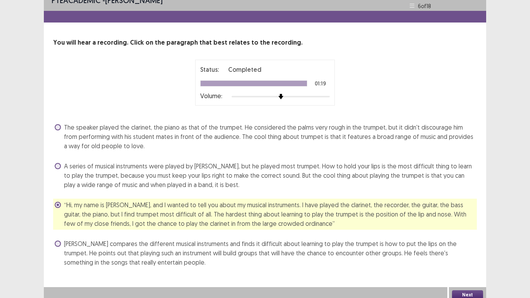
click at [63, 160] on div "A series of musical instruments were played by Peter, but he played most trumpe…" at bounding box center [264, 175] width 423 height 31
click at [59, 164] on span at bounding box center [58, 166] width 6 height 6
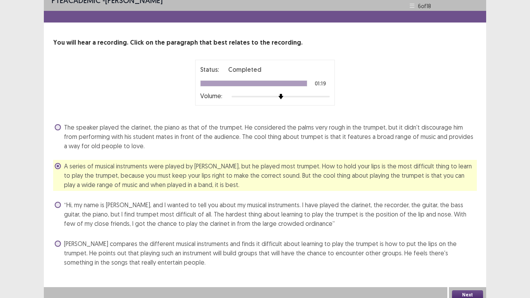
click at [62, 245] on label "Peter compares the different musical instruments and finds it difficult about l…" at bounding box center [266, 253] width 422 height 28
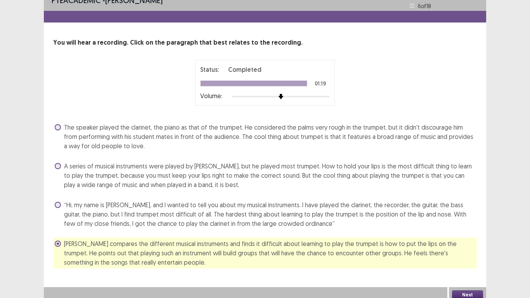
click at [475, 245] on button "Next" at bounding box center [467, 294] width 31 height 9
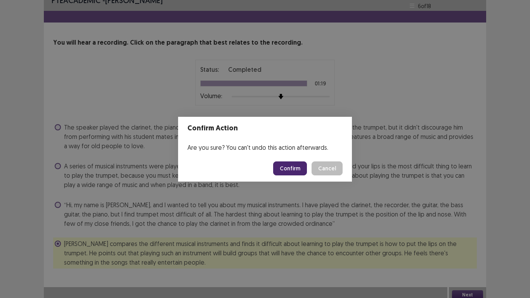
click at [290, 168] on button "Confirm" at bounding box center [290, 168] width 34 height 14
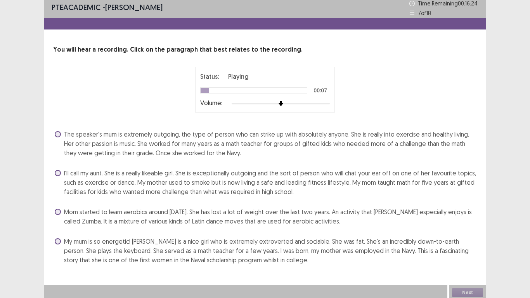
scroll to position [5, 0]
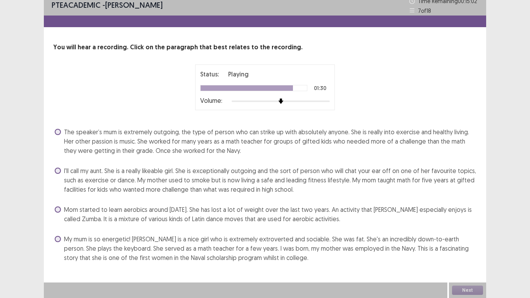
click at [66, 135] on span "The speaker’s mum is extremely outgoing, the type of person who can strike up w…" at bounding box center [270, 141] width 413 height 28
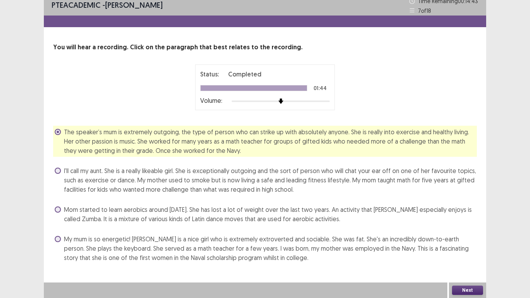
click at [464, 245] on button "Next" at bounding box center [467, 289] width 31 height 9
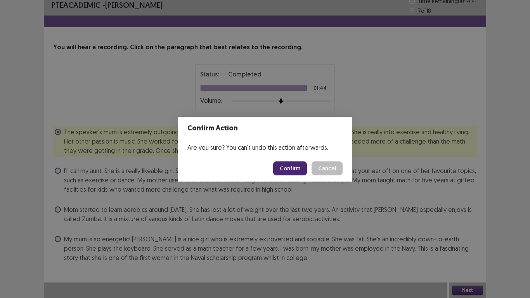
click at [284, 169] on button "Confirm" at bounding box center [290, 168] width 34 height 14
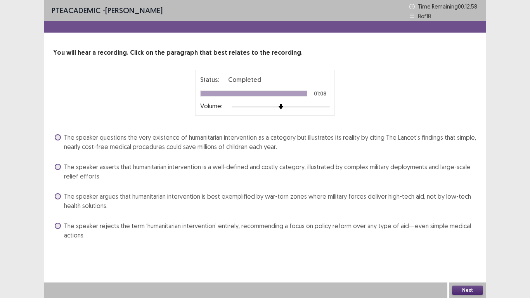
click at [58, 196] on span at bounding box center [58, 196] width 6 height 6
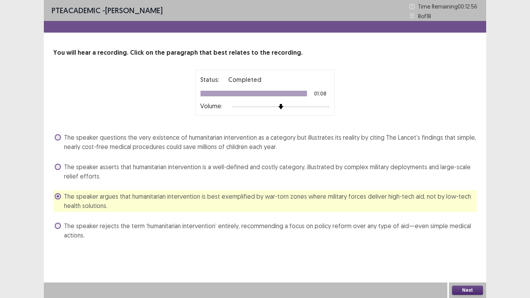
click at [460, 245] on button "Next" at bounding box center [467, 289] width 31 height 9
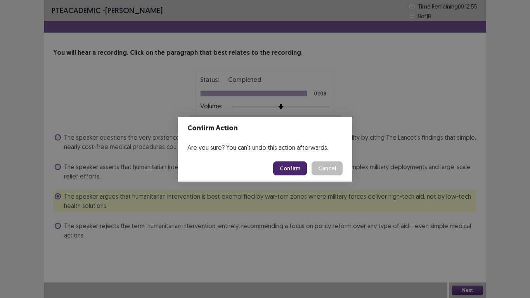
click at [285, 166] on button "Confirm" at bounding box center [290, 168] width 34 height 14
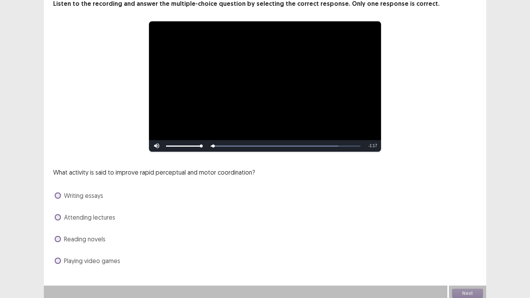
scroll to position [52, 0]
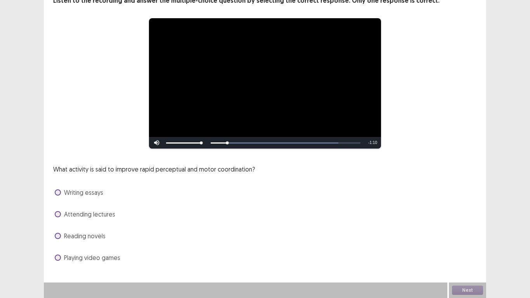
click at [59, 245] on span at bounding box center [58, 257] width 6 height 6
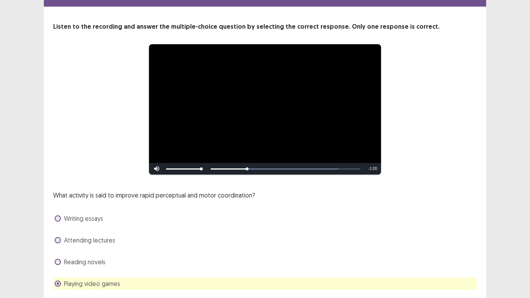
scroll to position [31, 0]
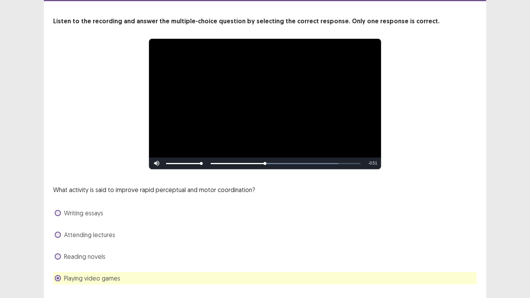
click at [62, 245] on label "Reading novels" at bounding box center [80, 256] width 51 height 9
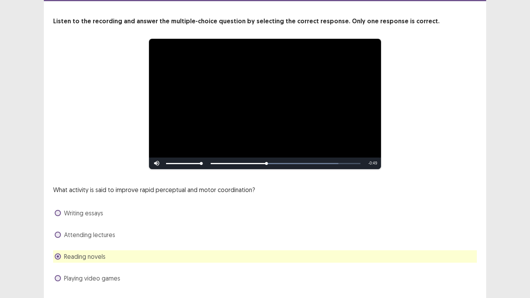
click at [58, 245] on span at bounding box center [58, 278] width 6 height 6
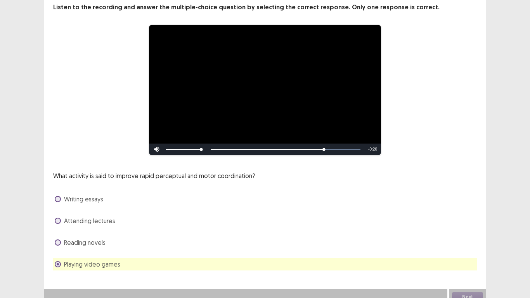
scroll to position [52, 0]
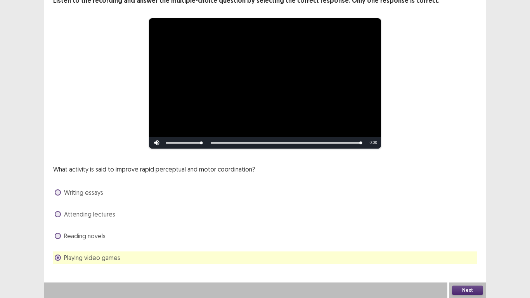
click at [462, 245] on button "Next" at bounding box center [467, 289] width 31 height 9
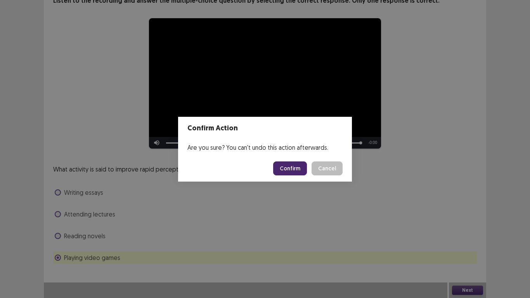
click at [294, 171] on button "Confirm" at bounding box center [290, 168] width 34 height 14
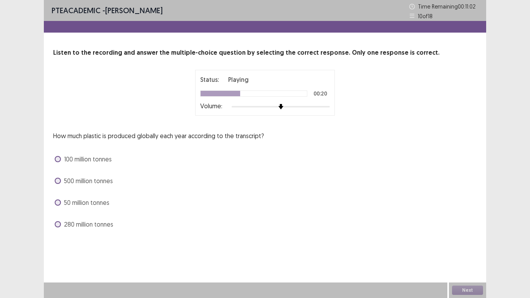
click at [58, 225] on span at bounding box center [58, 224] width 6 height 6
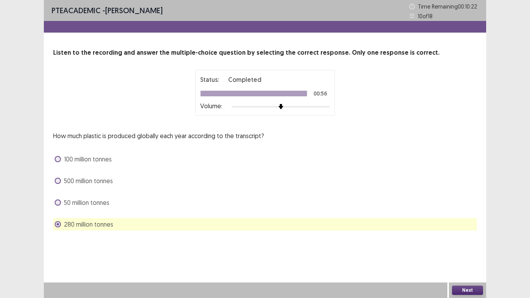
click at [453, 245] on button "Next" at bounding box center [467, 289] width 31 height 9
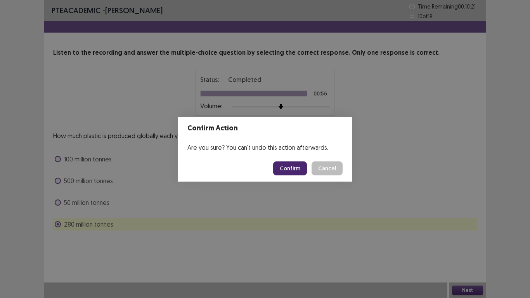
click at [290, 166] on button "Confirm" at bounding box center [290, 168] width 34 height 14
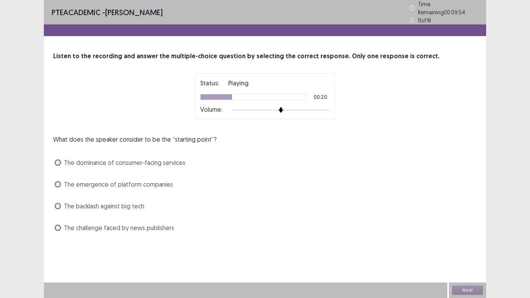
click at [61, 225] on label "The challenge faced by news publishers" at bounding box center [114, 227] width 119 height 9
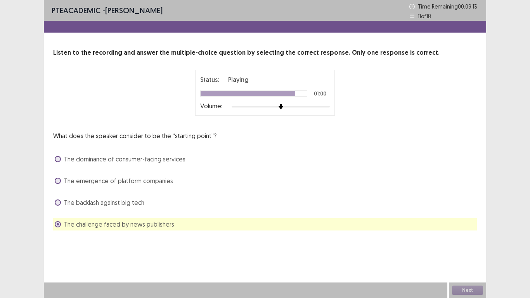
click at [62, 182] on label "The emergence of platform companies" at bounding box center [114, 180] width 118 height 9
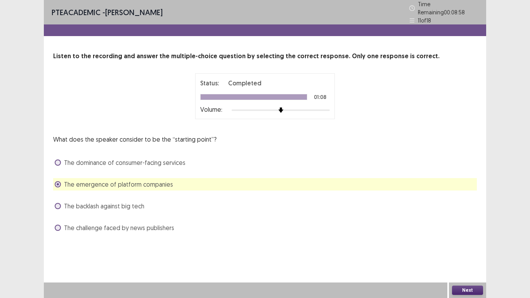
click at [458, 245] on button "Next" at bounding box center [467, 289] width 31 height 9
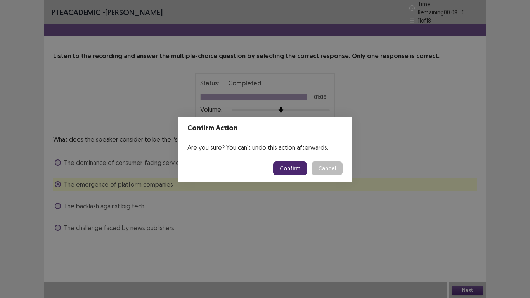
click at [289, 169] on button "Confirm" at bounding box center [290, 168] width 34 height 14
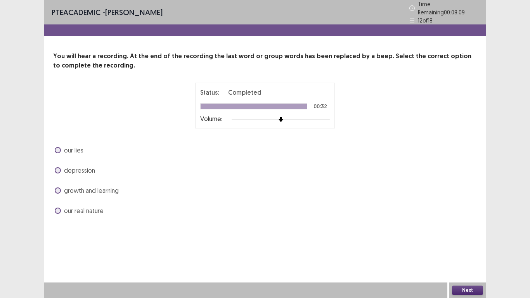
click at [60, 167] on span at bounding box center [58, 170] width 6 height 6
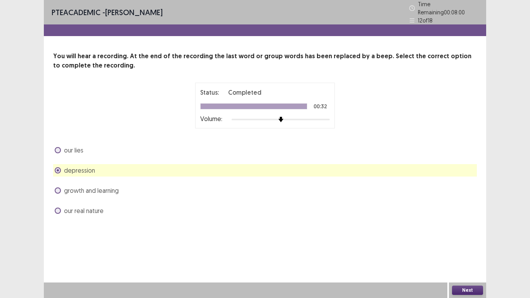
click at [474, 245] on button "Next" at bounding box center [467, 289] width 31 height 9
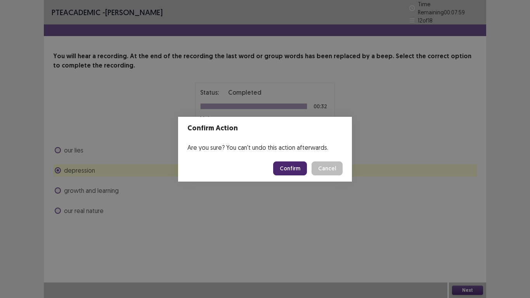
click at [289, 170] on button "Confirm" at bounding box center [290, 168] width 34 height 14
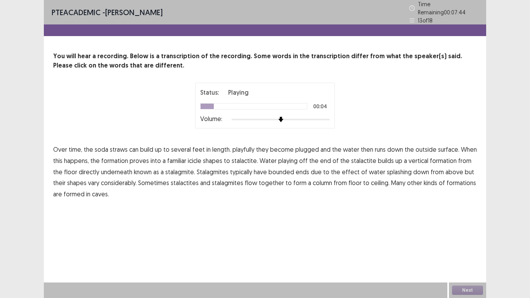
click at [246, 145] on span "playfully" at bounding box center [243, 149] width 22 height 9
click at [273, 171] on span "bounded" at bounding box center [281, 171] width 26 height 9
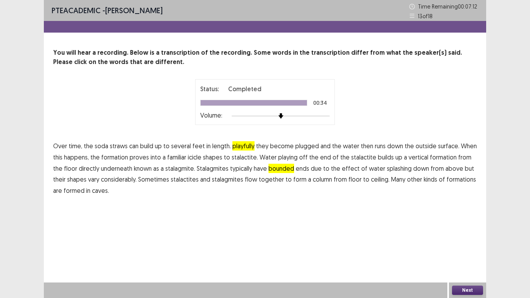
click at [457, 245] on button "Next" at bounding box center [467, 289] width 31 height 9
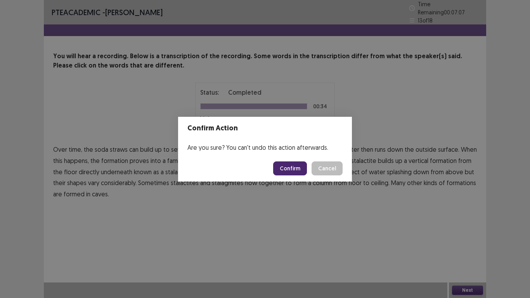
click at [294, 168] on button "Confirm" at bounding box center [290, 168] width 34 height 14
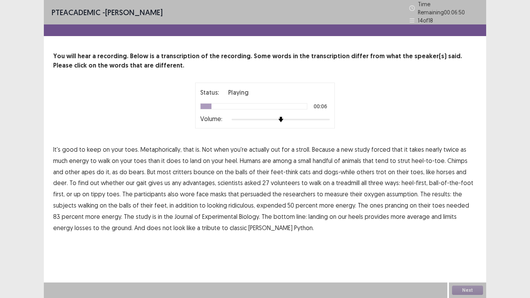
click at [376, 146] on span "forced" at bounding box center [380, 149] width 19 height 9
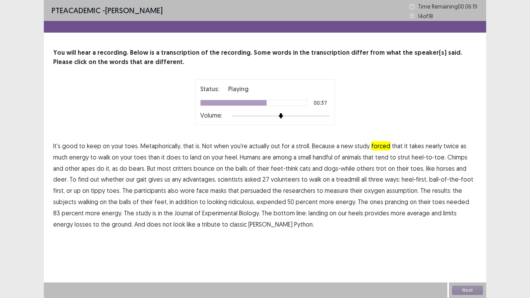
click at [240, 192] on span "persuaded" at bounding box center [255, 190] width 30 height 9
click at [386, 193] on span "assumption." at bounding box center [402, 190] width 32 height 9
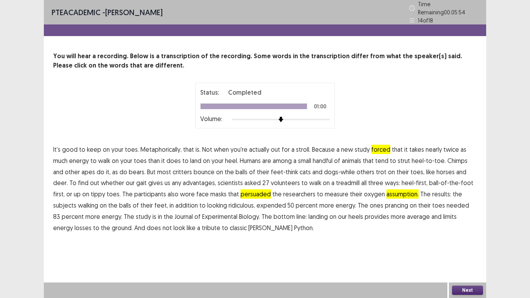
click at [482, 245] on button "Next" at bounding box center [467, 289] width 31 height 9
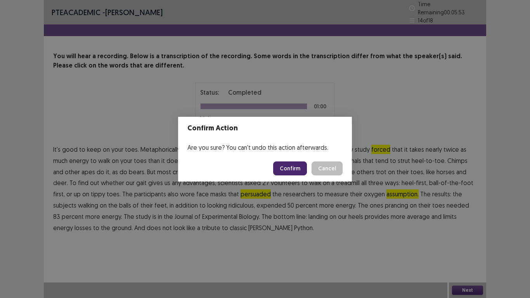
click at [285, 167] on button "Confirm" at bounding box center [290, 168] width 34 height 14
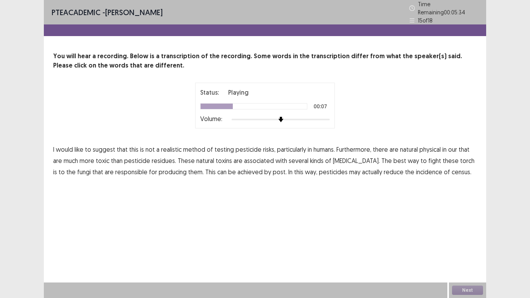
click at [434, 147] on span "physical" at bounding box center [429, 149] width 21 height 9
click at [460, 160] on span "torch" at bounding box center [467, 160] width 14 height 9
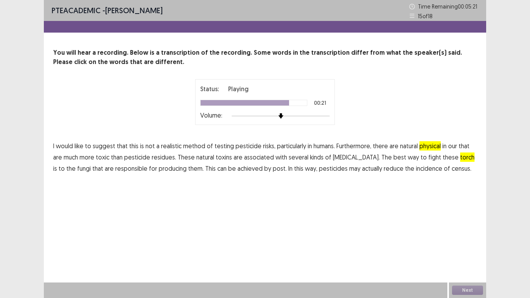
click at [273, 169] on span "post." at bounding box center [280, 168] width 14 height 9
click at [460, 245] on button "Next" at bounding box center [467, 289] width 31 height 9
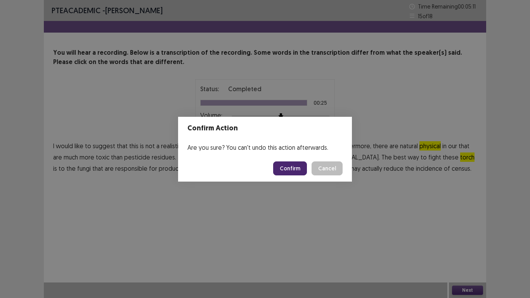
click at [296, 169] on button "Confirm" at bounding box center [290, 168] width 34 height 14
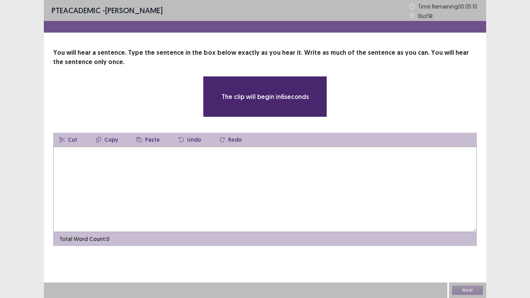
click at [241, 166] on textarea at bounding box center [264, 189] width 423 height 85
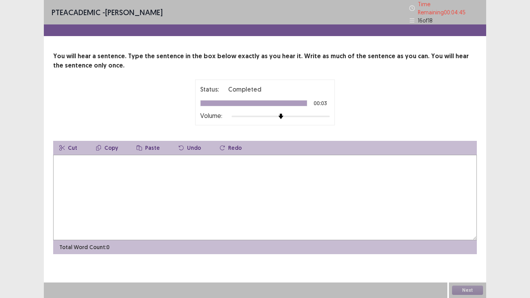
drag, startPoint x: 339, startPoint y: 198, endPoint x: 342, endPoint y: 191, distance: 7.3
click at [340, 196] on textarea at bounding box center [264, 197] width 423 height 85
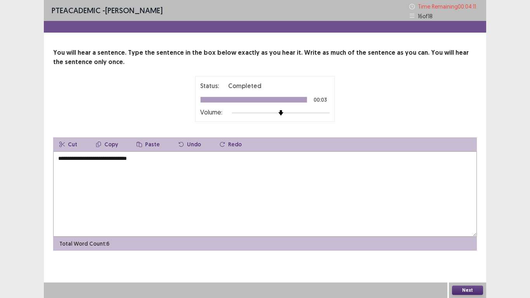
type textarea "**********"
click at [465, 245] on button "Next" at bounding box center [467, 289] width 31 height 9
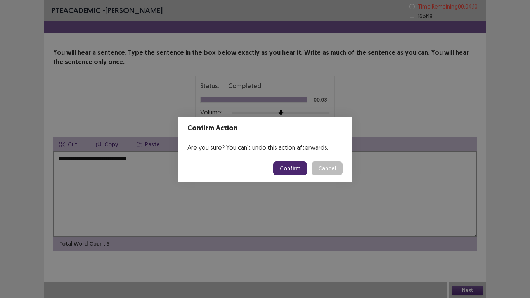
click at [289, 168] on button "Confirm" at bounding box center [290, 168] width 34 height 14
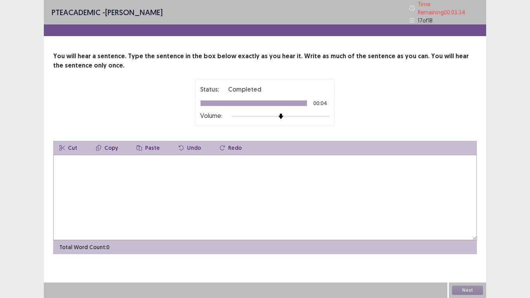
click at [333, 155] on textarea at bounding box center [264, 197] width 423 height 85
click at [108, 159] on textarea "**********" at bounding box center [264, 197] width 423 height 85
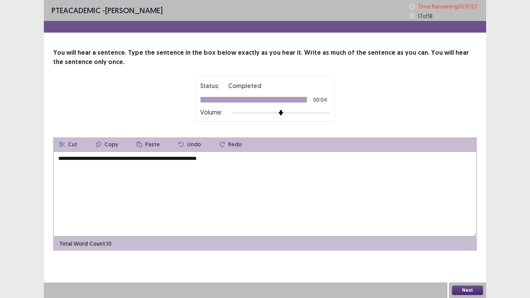
type textarea "**********"
click at [453, 245] on button "Next" at bounding box center [467, 289] width 31 height 9
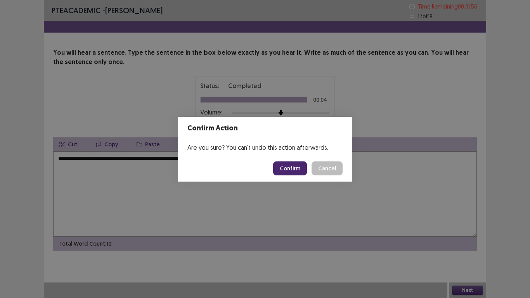
click at [298, 171] on button "Confirm" at bounding box center [290, 168] width 34 height 14
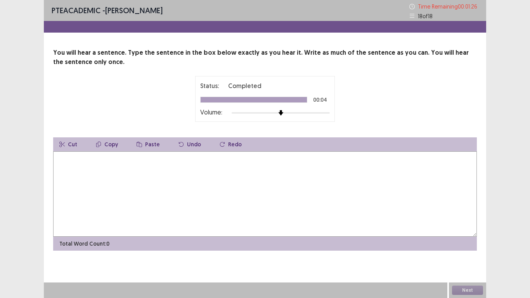
click at [313, 190] on textarea at bounding box center [264, 193] width 423 height 85
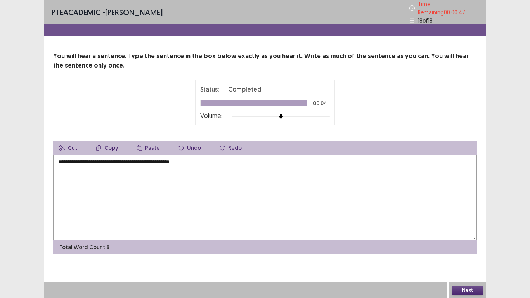
type textarea "**********"
click at [466, 245] on button "Next" at bounding box center [467, 289] width 31 height 9
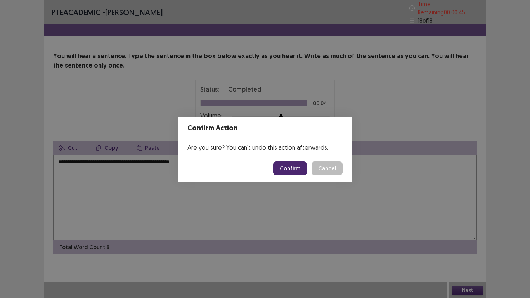
click at [294, 166] on button "Confirm" at bounding box center [290, 168] width 34 height 14
